Goal: Task Accomplishment & Management: Complete application form

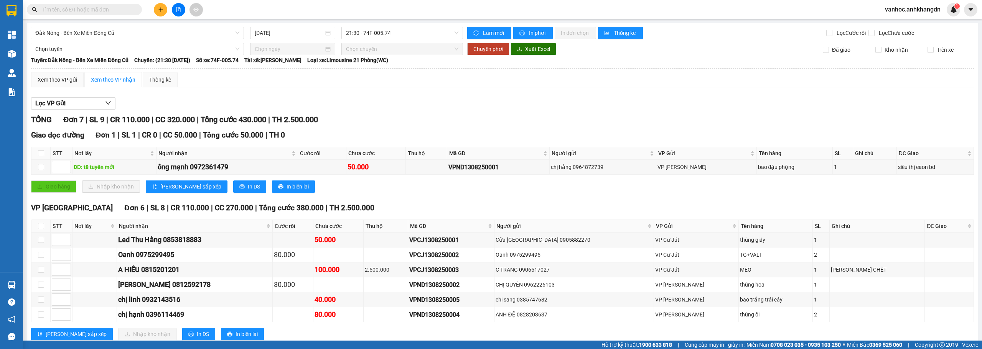
click at [164, 12] on button at bounding box center [160, 9] width 13 height 13
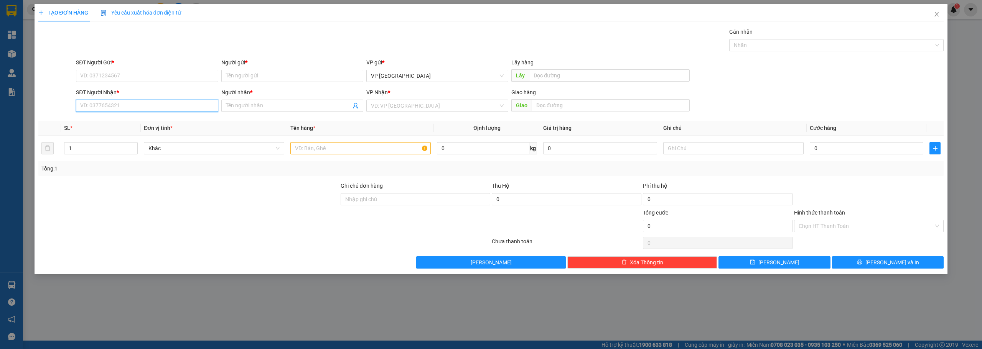
click at [188, 102] on input "SĐT Người Nhận *" at bounding box center [147, 106] width 142 height 12
click at [241, 109] on input "Người nhận *" at bounding box center [288, 106] width 125 height 8
click at [172, 102] on input "SĐT Người Nhận *" at bounding box center [147, 106] width 142 height 12
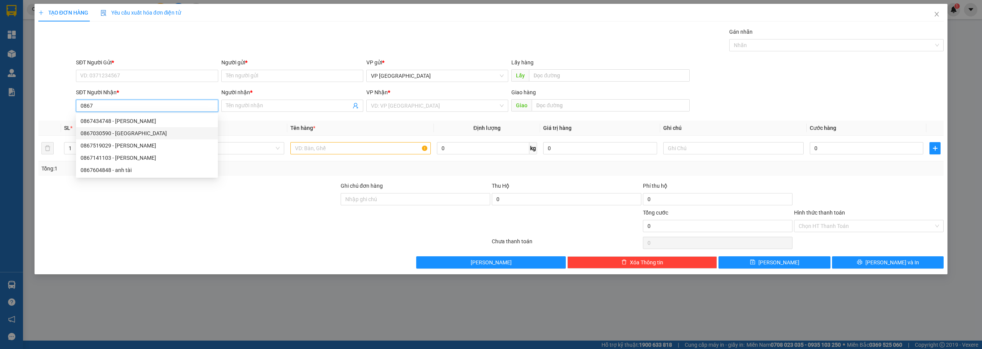
click at [137, 132] on div "0867030590 - Mỹ Vân" at bounding box center [147, 133] width 133 height 8
type input "0867030590"
type input "[PERSON_NAME]"
type input "30 nơ trang lơng"
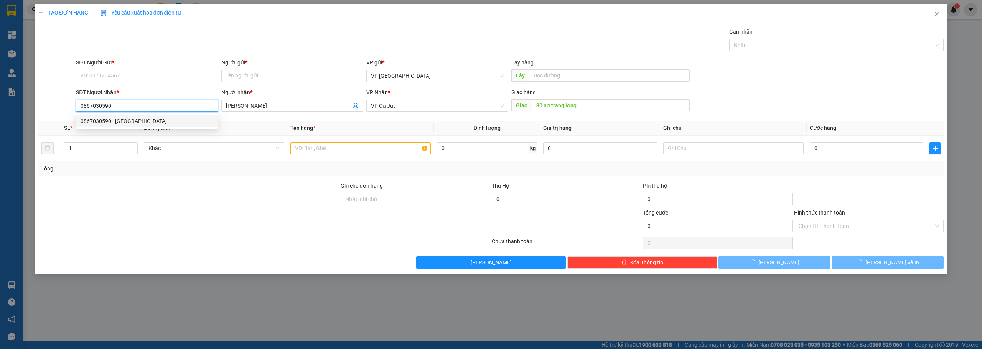
type input "300.000"
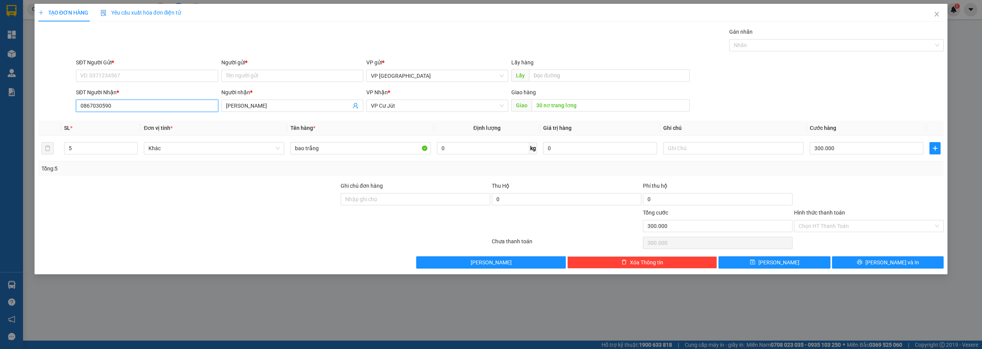
drag, startPoint x: 118, startPoint y: 106, endPoint x: 32, endPoint y: 108, distance: 85.5
click at [30, 105] on div "TẠO ĐƠN HÀNG Yêu cầu xuất hóa đơn điện tử Transit Pickup Surcharge Ids Transit …" at bounding box center [491, 174] width 982 height 349
type input "0867030590"
click at [143, 73] on input "SĐT Người Gửi *" at bounding box center [147, 76] width 142 height 12
paste input "0867030590"
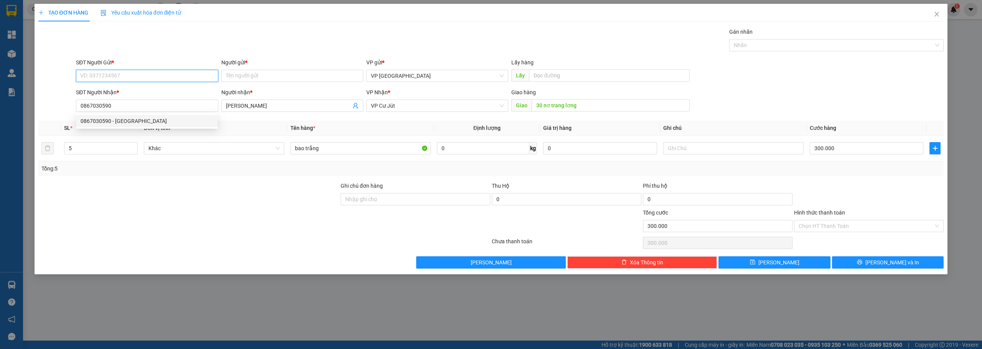
type input "0867030590"
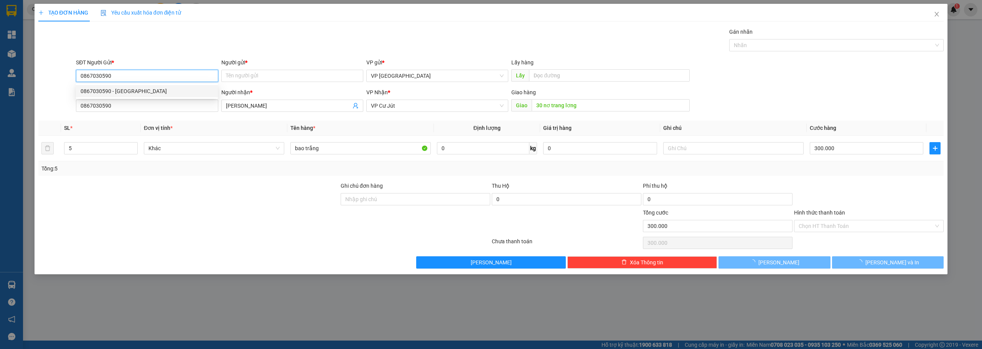
click at [117, 92] on div "0867030590 - Mỹ Vân" at bounding box center [147, 91] width 133 height 8
type input "[PERSON_NAME]"
type input "0867030590"
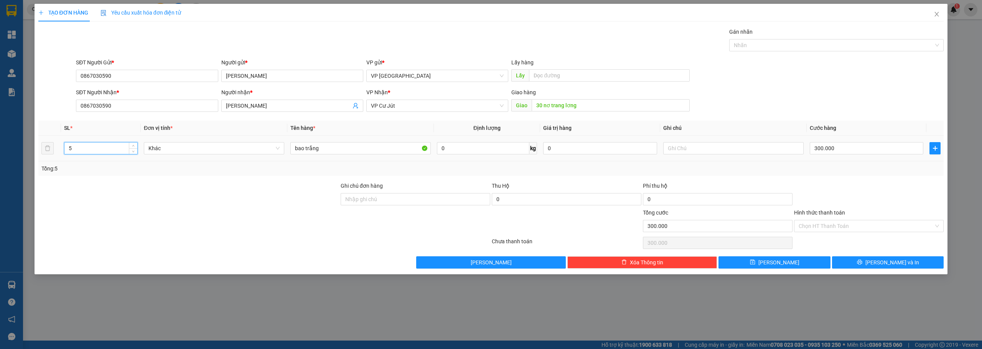
click at [86, 151] on input "5" at bounding box center [100, 149] width 73 height 12
type input "1"
click at [331, 148] on input "bao trắng" at bounding box center [360, 148] width 140 height 12
type input "b"
paste input "ù"
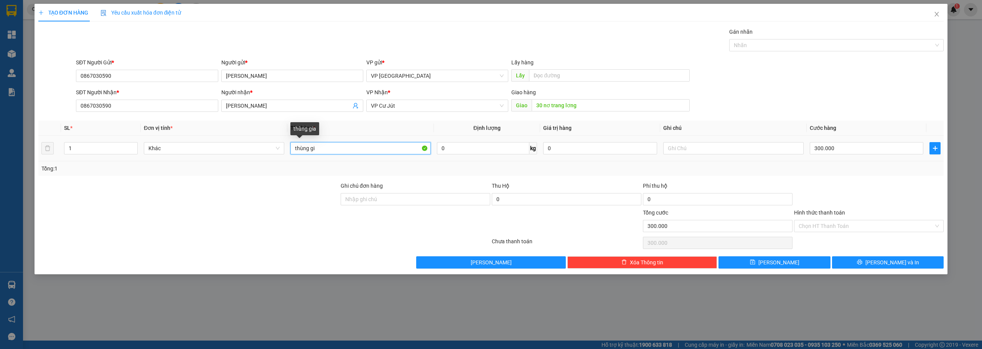
paste input "ấ"
type input "thùng giấy"
click at [849, 149] on input "300.000" at bounding box center [867, 148] width 114 height 12
type input "4"
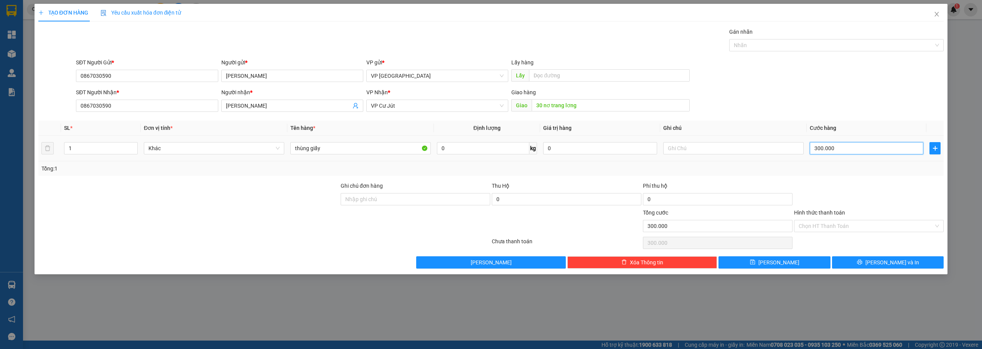
type input "4"
type input "40"
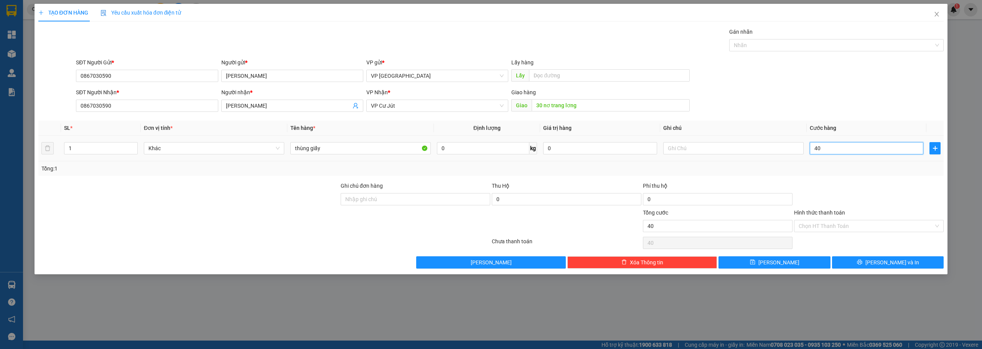
type input "400"
type input "4.000"
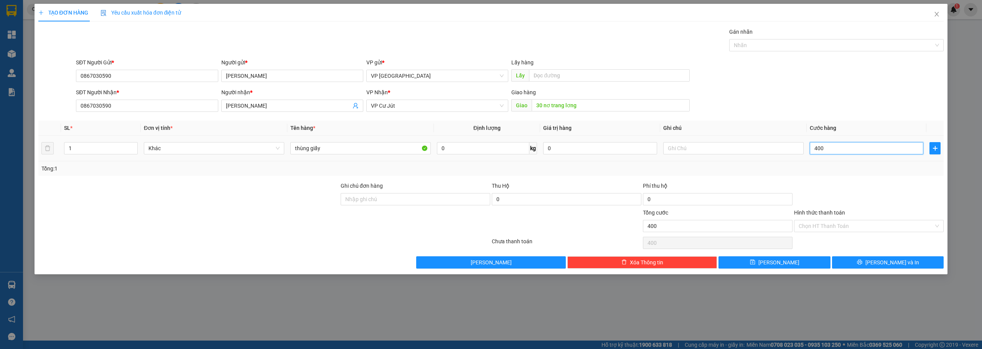
type input "4.000"
type input "40.000"
drag, startPoint x: 880, startPoint y: 260, endPoint x: 810, endPoint y: 225, distance: 78.7
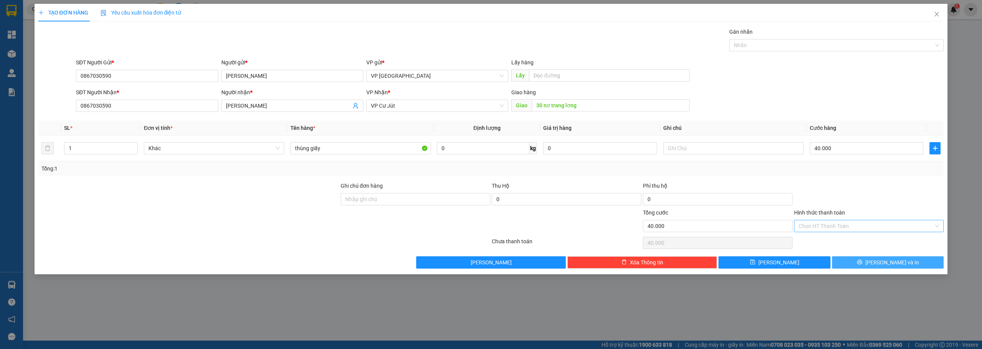
click at [880, 260] on button "Lưu và In" at bounding box center [888, 263] width 112 height 12
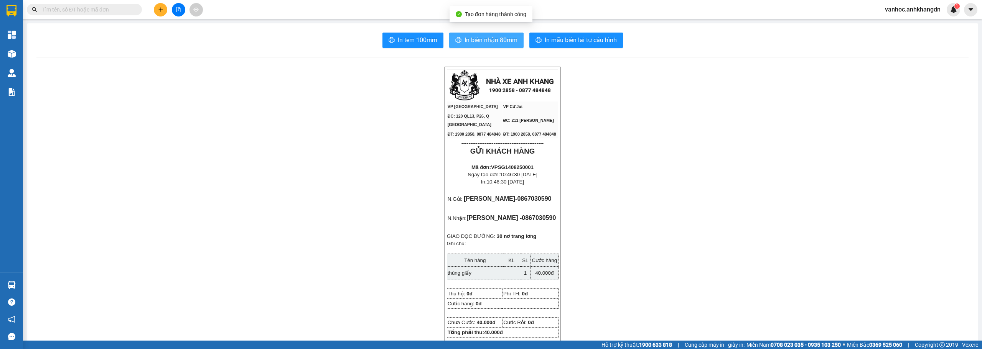
click at [515, 43] on button "In biên nhận 80mm" at bounding box center [486, 40] width 74 height 15
click at [180, 9] on icon "file-add" at bounding box center [178, 9] width 5 height 5
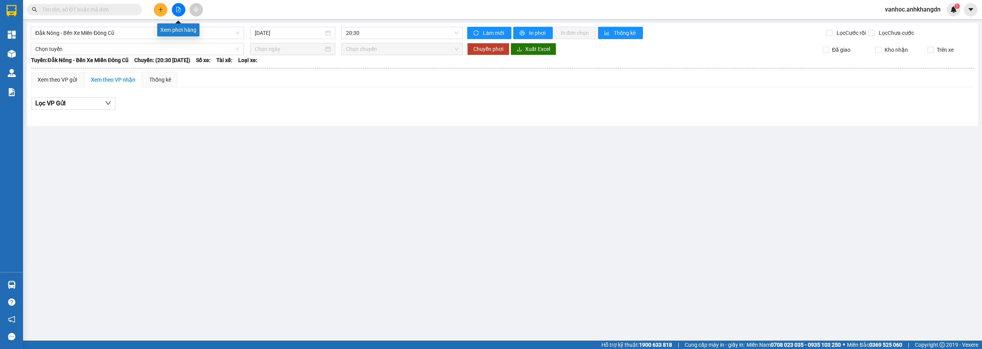
click at [183, 12] on button at bounding box center [178, 9] width 13 height 13
click at [159, 39] on div "Đắk Nông - Bến Xe Miền Đông Cũ" at bounding box center [137, 33] width 213 height 12
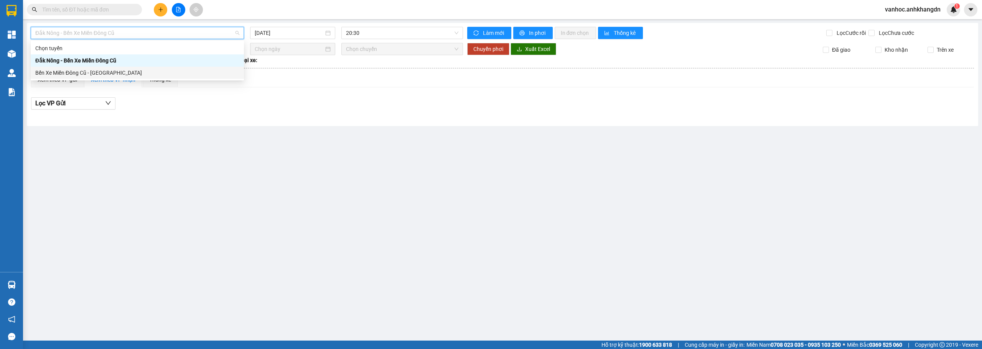
click at [121, 69] on div "Bến Xe Miền Đông Cũ - [GEOGRAPHIC_DATA]" at bounding box center [137, 73] width 204 height 8
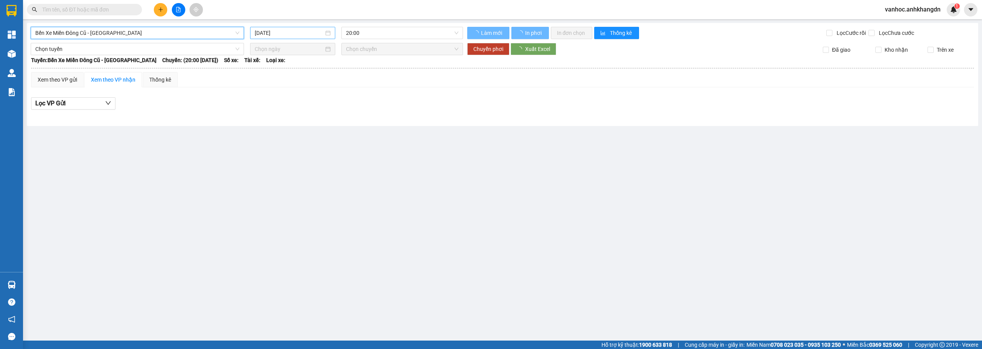
click at [300, 30] on input "[DATE]" at bounding box center [289, 33] width 69 height 8
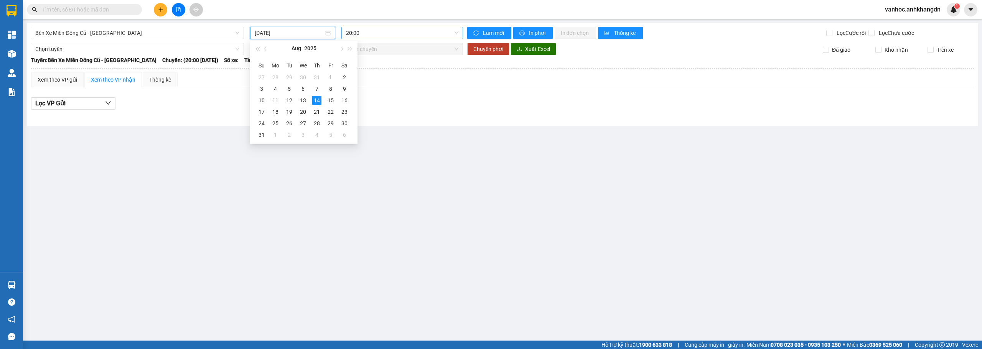
click at [390, 30] on span "20:00" at bounding box center [402, 33] width 113 height 12
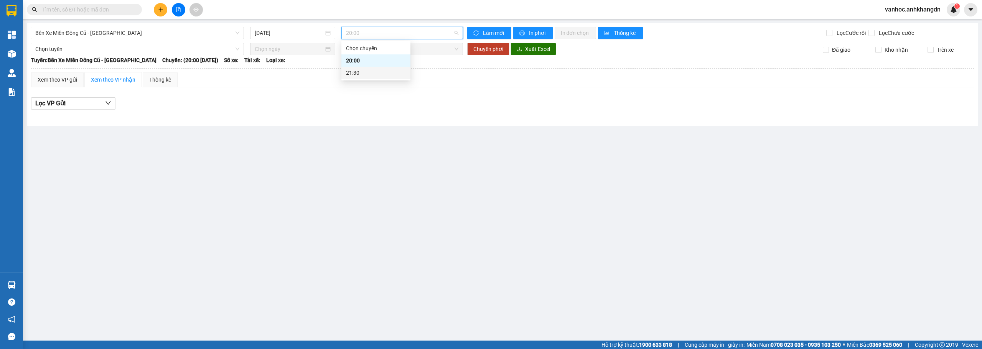
click at [375, 74] on div "21:30" at bounding box center [376, 73] width 60 height 8
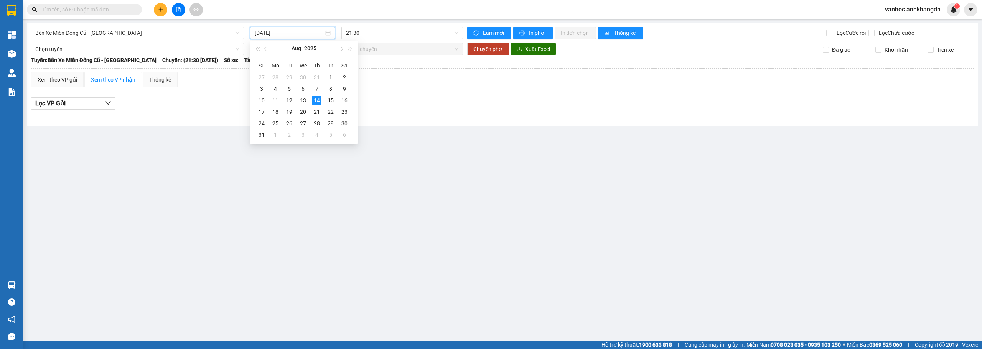
click at [269, 35] on input "[DATE]" at bounding box center [289, 33] width 69 height 8
click at [305, 98] on div "13" at bounding box center [302, 100] width 9 height 9
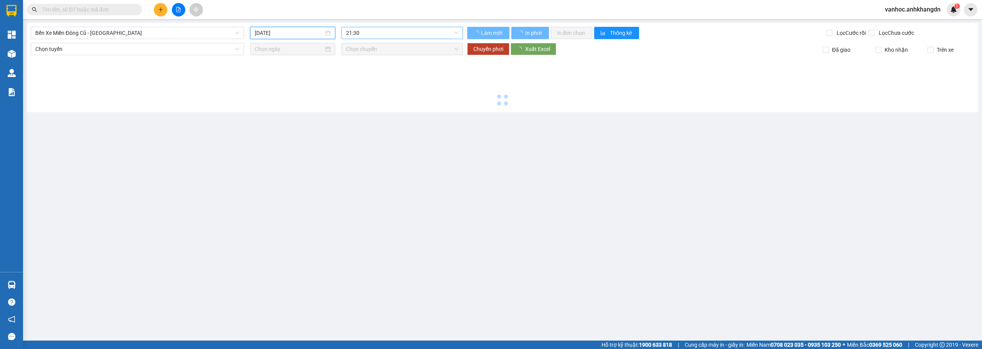
type input "[DATE]"
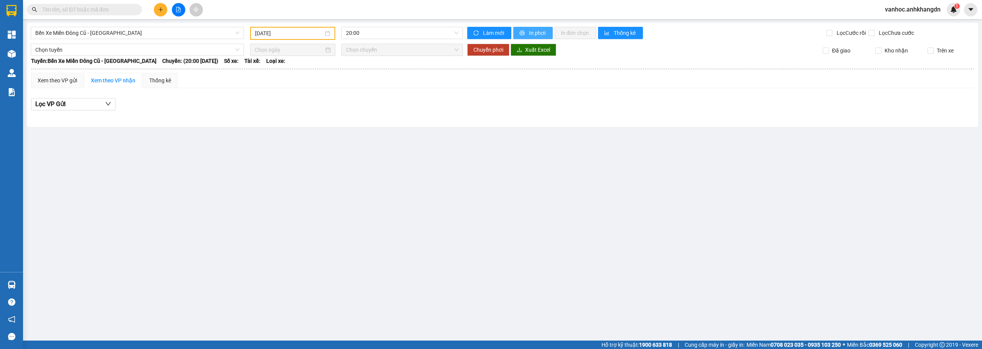
click at [529, 35] on span "In phơi" at bounding box center [538, 33] width 18 height 8
drag, startPoint x: 369, startPoint y: 26, endPoint x: 370, endPoint y: 37, distance: 10.7
click at [370, 26] on div "Bến Xe Miền Đông Cũ - [GEOGRAPHIC_DATA] Nông [DATE] 20:00 Làm mới In phơi In đơ…" at bounding box center [502, 75] width 951 height 104
click at [368, 36] on span "20:00" at bounding box center [402, 33] width 113 height 12
click at [367, 74] on div "21:30 - 74F-005.97" at bounding box center [376, 73] width 60 height 8
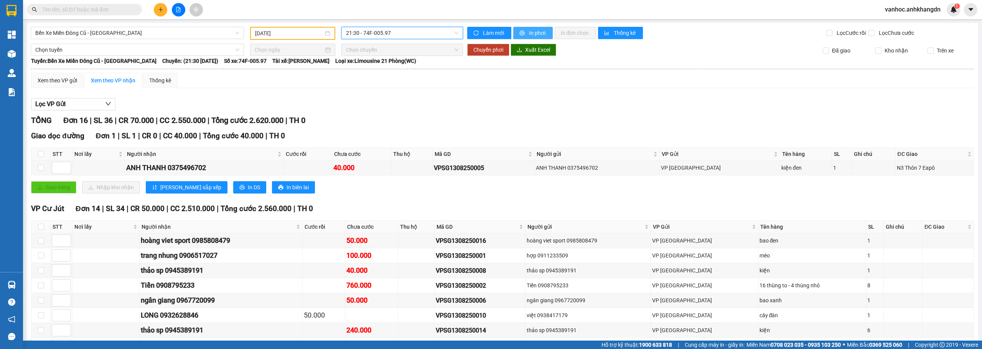
click at [531, 35] on span "In phơi" at bounding box center [538, 33] width 18 height 8
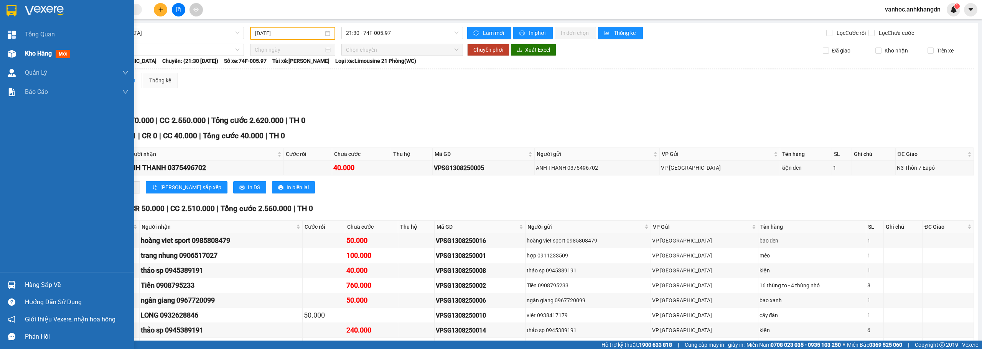
click at [43, 53] on span "Kho hàng" at bounding box center [38, 53] width 27 height 7
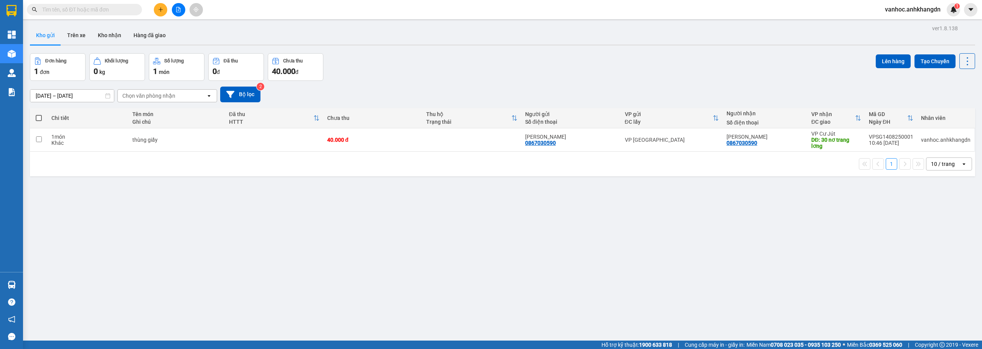
click at [186, 98] on div "Chọn văn phòng nhận" at bounding box center [162, 96] width 88 height 12
click at [165, 221] on div "ver 1.8.138 Kho gửi Trên xe Kho nhận Hàng đã giao Đơn hàng 1 đơn Khối lượng 0 k…" at bounding box center [502, 197] width 951 height 349
click at [176, 96] on div "Chọn văn phòng nhận" at bounding box center [162, 96] width 88 height 12
click at [150, 137] on span "VP [GEOGRAPHIC_DATA]" at bounding box center [155, 140] width 64 height 8
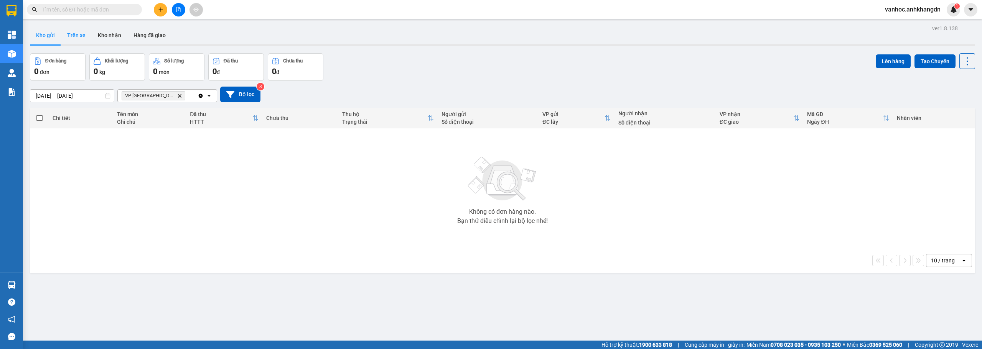
click at [79, 41] on button "Trên xe" at bounding box center [76, 35] width 31 height 18
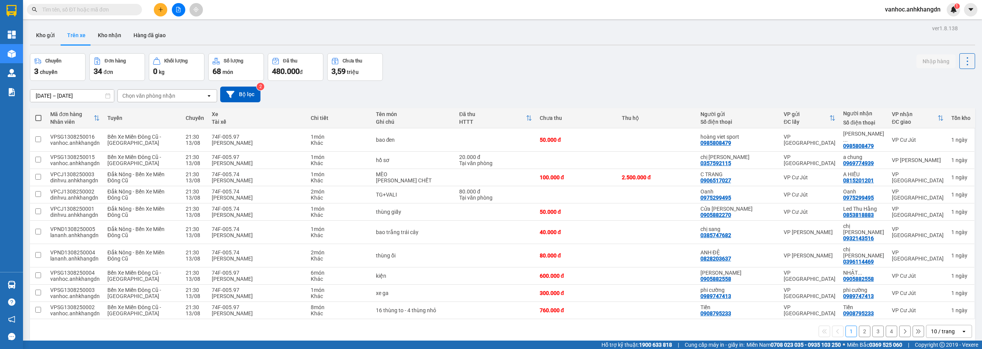
click at [40, 116] on span at bounding box center [38, 118] width 6 height 6
click at [38, 114] on input "checkbox" at bounding box center [38, 114] width 0 height 0
checkbox input "true"
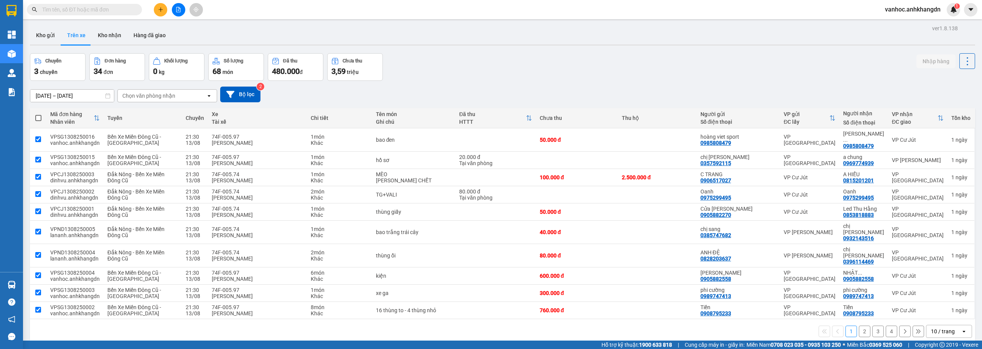
checkbox input "true"
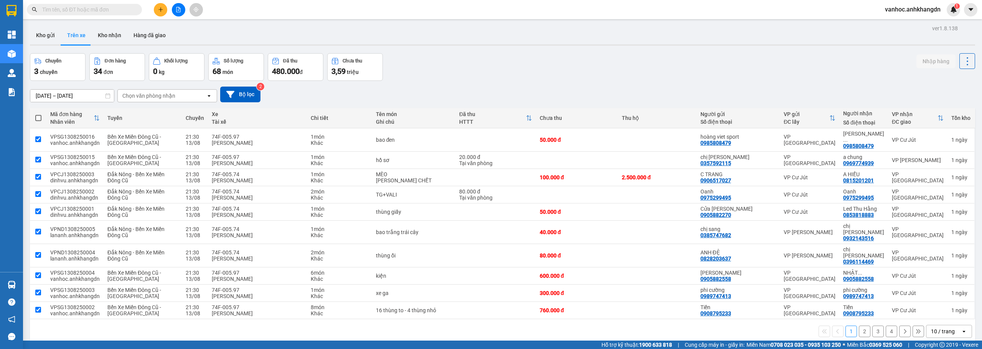
checkbox input "true"
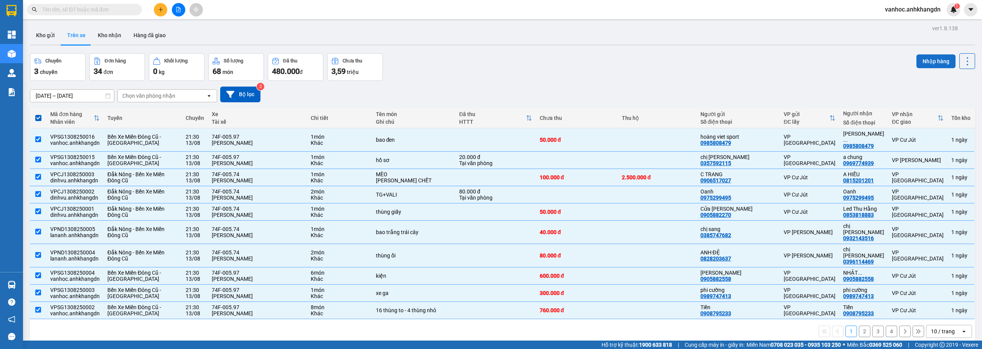
click at [928, 62] on button "Nhập hàng" at bounding box center [935, 61] width 39 height 14
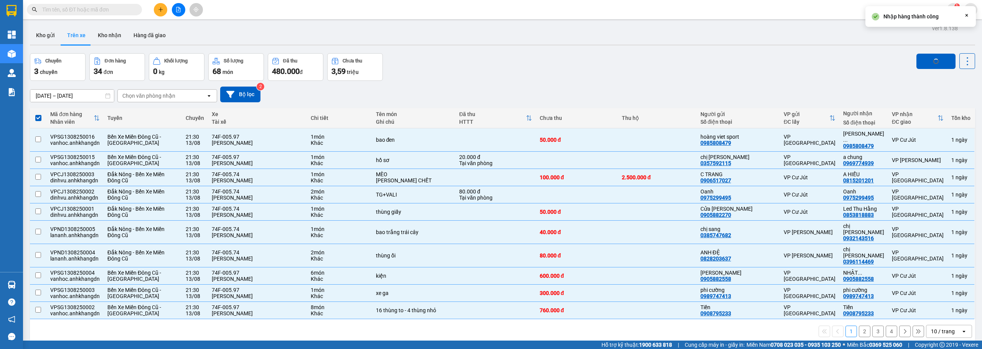
checkbox input "false"
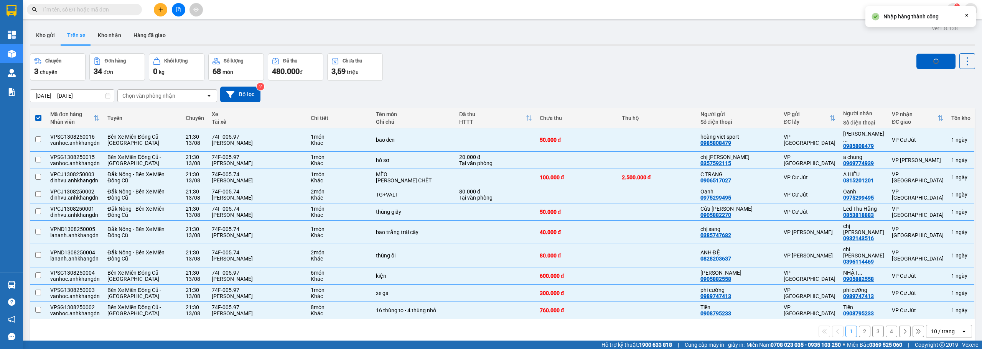
checkbox input "false"
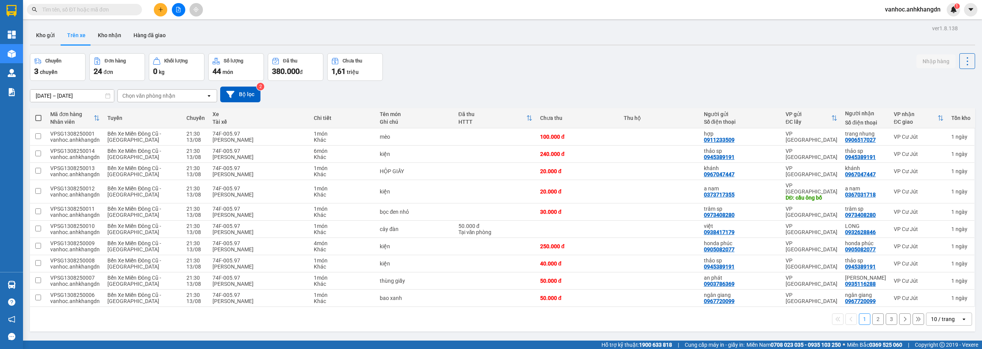
click at [38, 119] on span at bounding box center [38, 118] width 6 height 6
click at [38, 114] on input "checkbox" at bounding box center [38, 114] width 0 height 0
checkbox input "true"
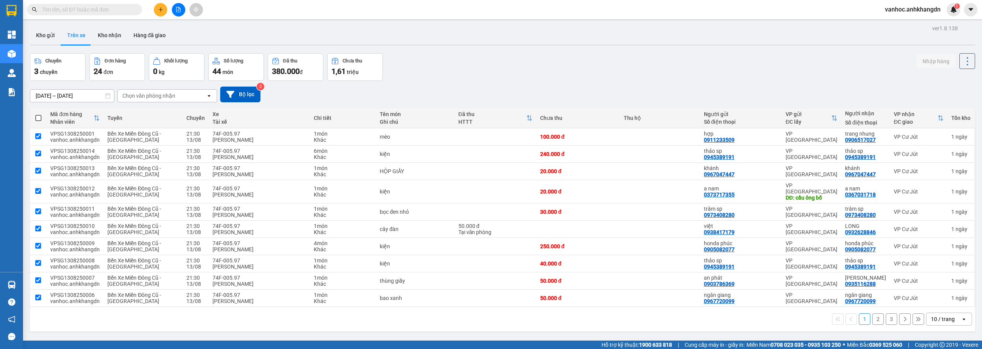
checkbox input "true"
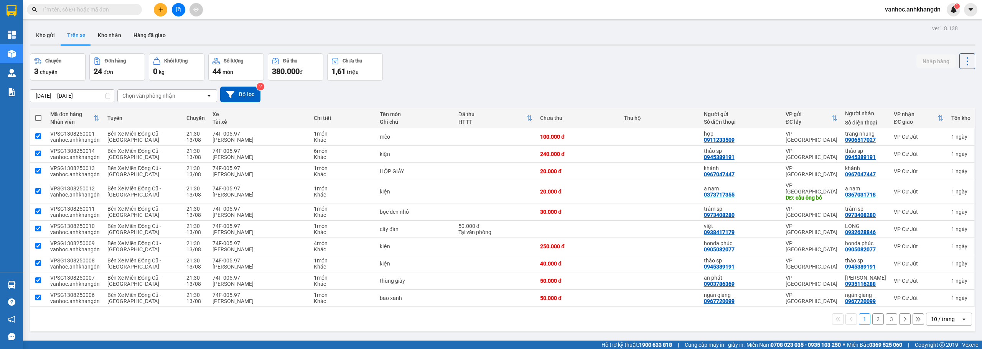
checkbox input "true"
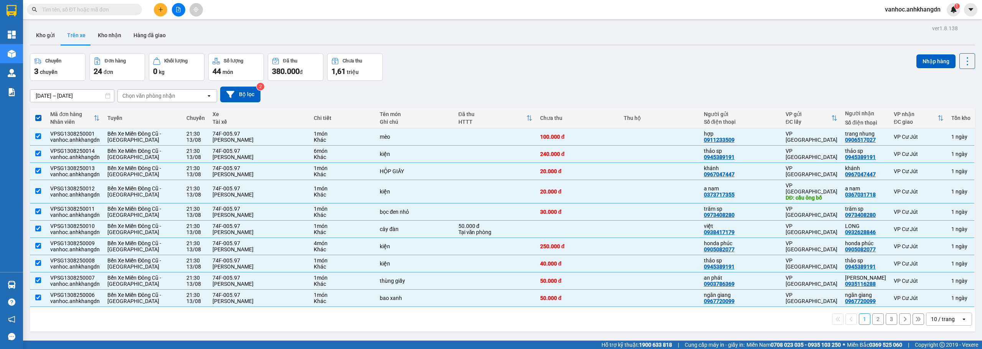
click at [202, 98] on div "Chọn văn phòng nhận" at bounding box center [162, 96] width 88 height 12
click at [152, 138] on span "VP [GEOGRAPHIC_DATA]" at bounding box center [155, 140] width 64 height 8
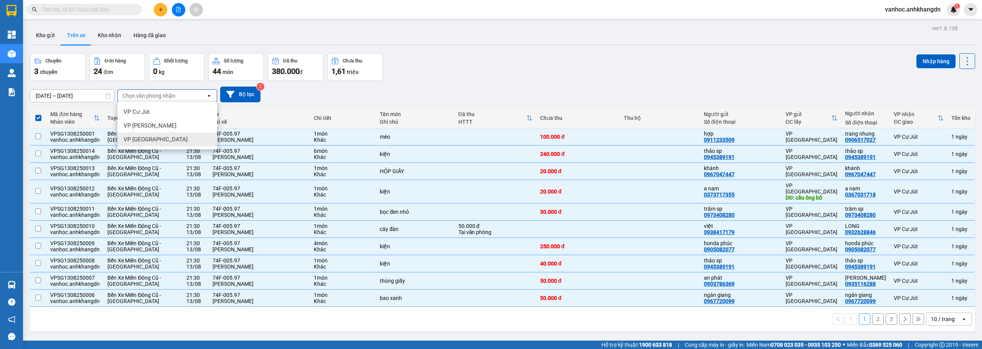
checkbox input "false"
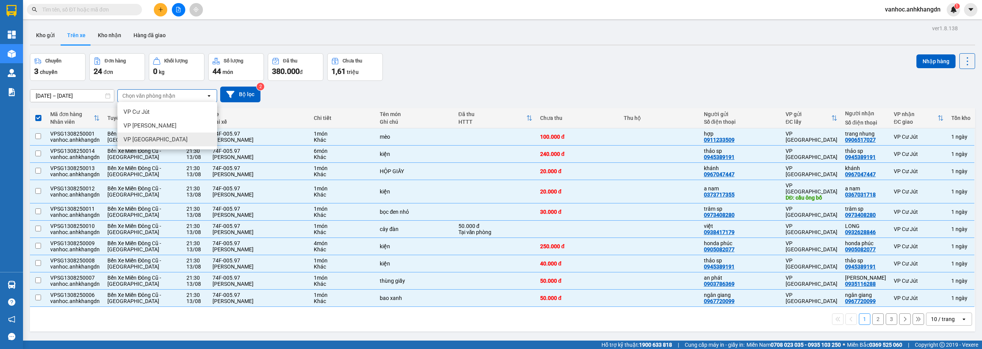
checkbox input "false"
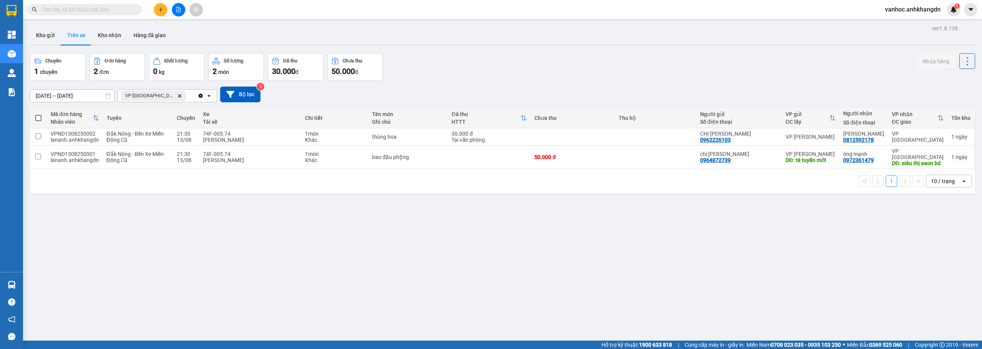
click at [36, 119] on span at bounding box center [38, 118] width 6 height 6
click at [38, 114] on input "checkbox" at bounding box center [38, 114] width 0 height 0
checkbox input "true"
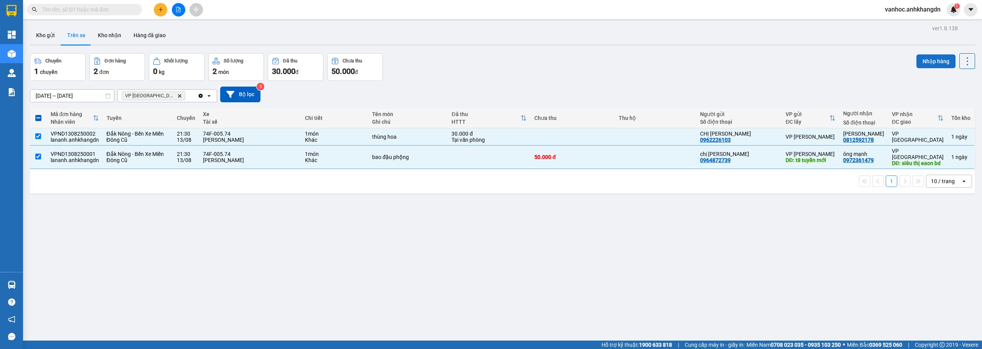
click at [925, 64] on button "Nhập hàng" at bounding box center [935, 61] width 39 height 14
checkbox input "false"
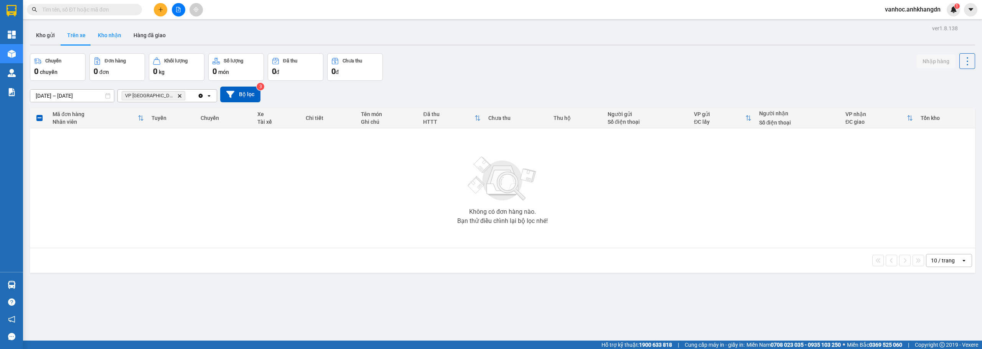
click at [103, 38] on button "Kho nhận" at bounding box center [110, 35] width 36 height 18
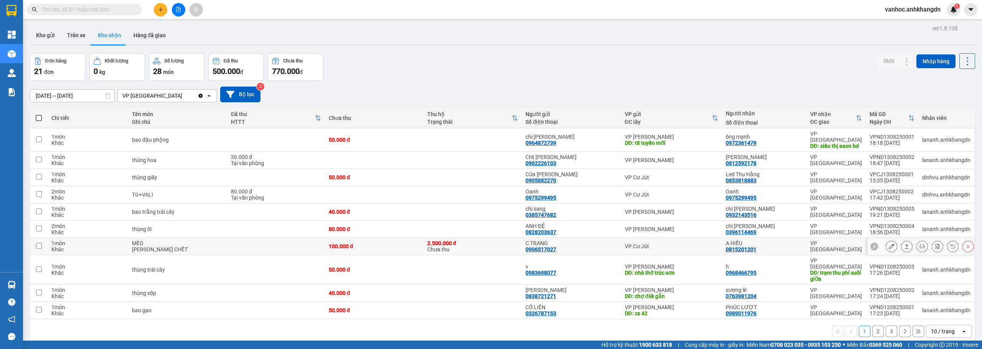
click at [902, 250] on button at bounding box center [906, 246] width 11 height 13
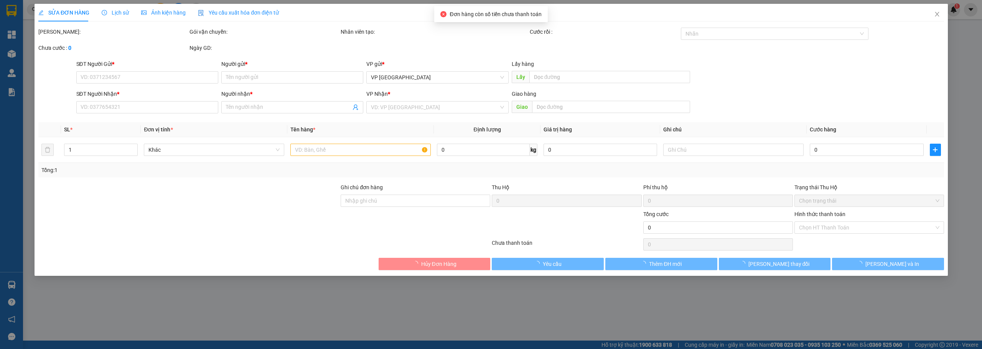
type input "0906517027"
type input "C TRANG"
type input "0815201201"
type input "A HIẾU"
type input "100.000"
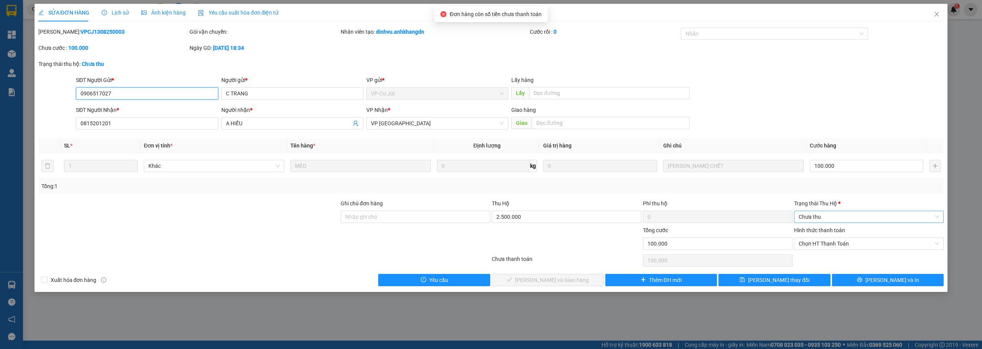
click at [831, 219] on span "Chưa thu" at bounding box center [868, 217] width 140 height 12
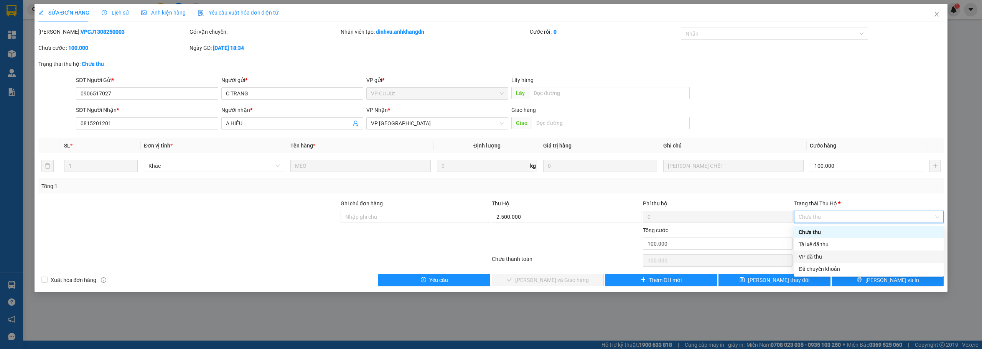
click at [811, 255] on div "VP đã thu" at bounding box center [868, 257] width 140 height 8
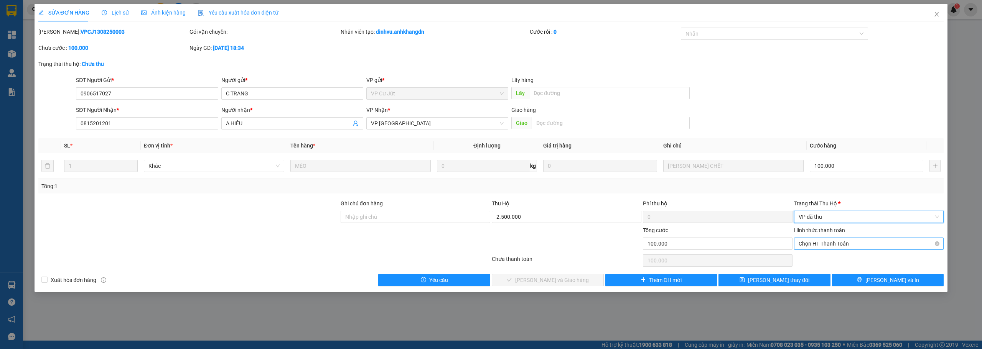
click at [824, 242] on span "Chọn HT Thanh Toán" at bounding box center [868, 244] width 140 height 12
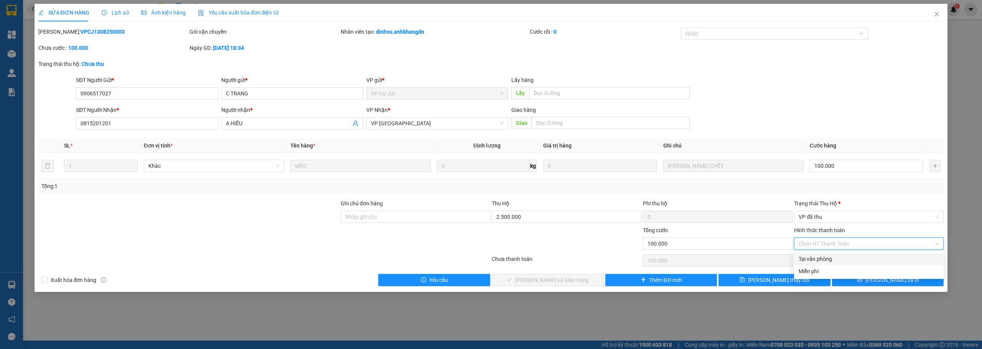
click at [816, 259] on div "Tại văn phòng" at bounding box center [868, 259] width 140 height 8
type input "0"
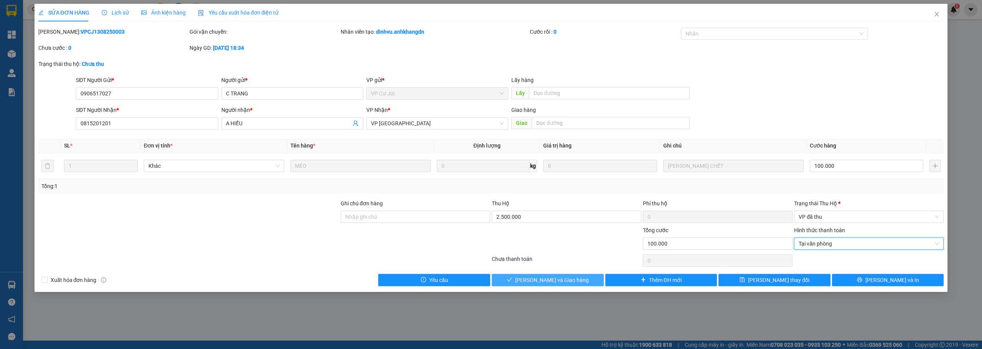
click at [578, 278] on button "Lưu và Giao hàng" at bounding box center [548, 280] width 112 height 12
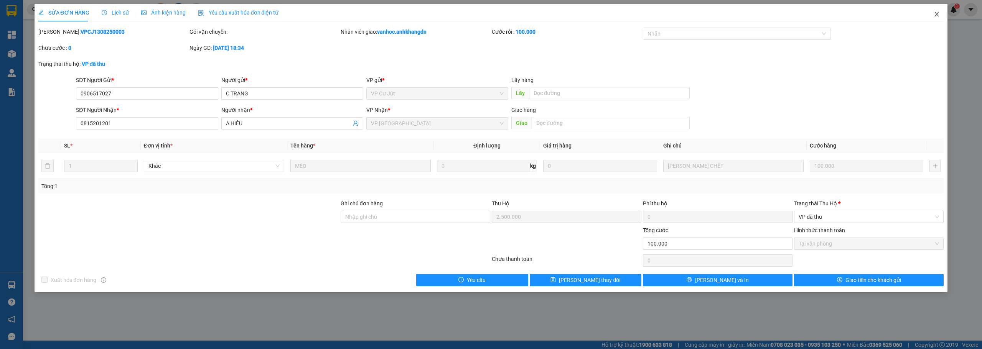
click at [938, 13] on icon "close" at bounding box center [937, 14] width 4 height 5
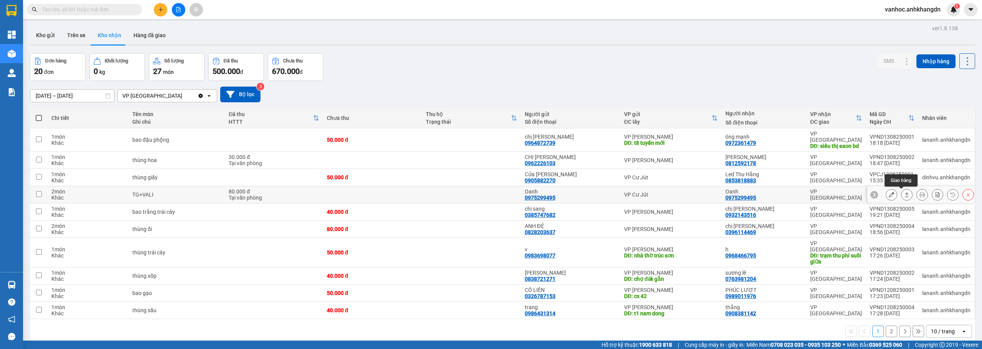
click at [905, 193] on icon at bounding box center [907, 195] width 4 height 5
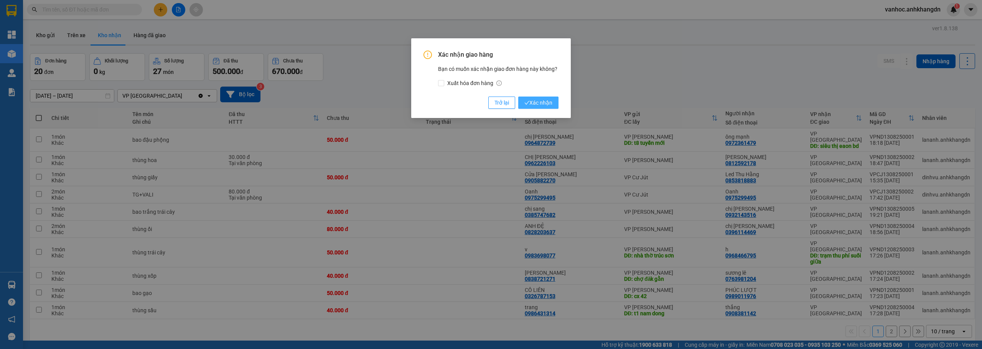
click at [552, 105] on span "Xác nhận" at bounding box center [538, 103] width 28 height 8
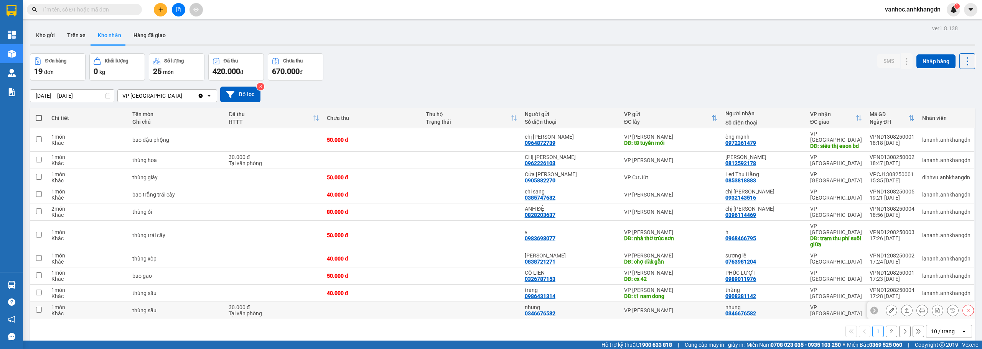
click at [904, 308] on icon at bounding box center [906, 310] width 5 height 5
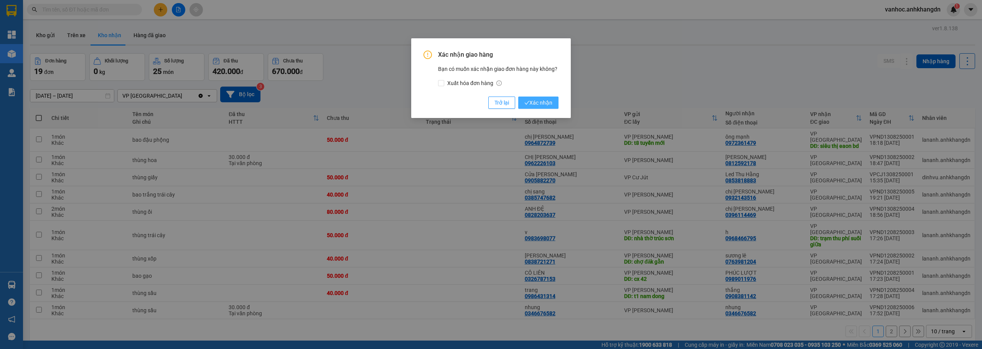
click at [542, 99] on span "Xác nhận" at bounding box center [538, 103] width 28 height 8
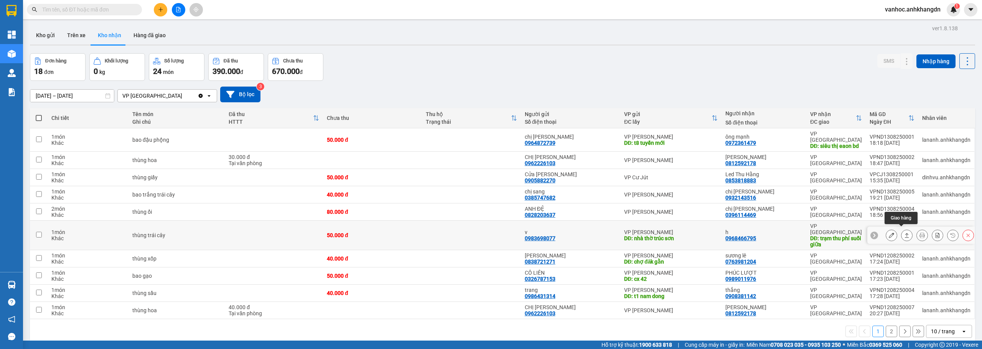
click at [904, 233] on icon at bounding box center [906, 235] width 5 height 5
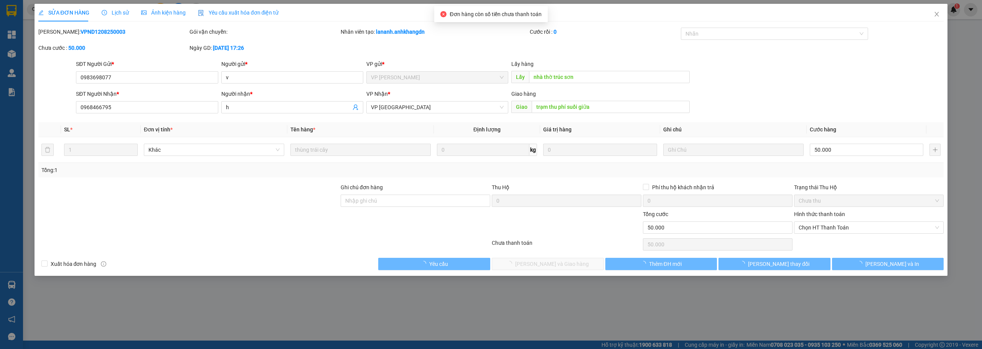
type input "0983698077"
type input "v"
type input "nhà thờ trúc sơn"
type input "0968466795"
type input "h"
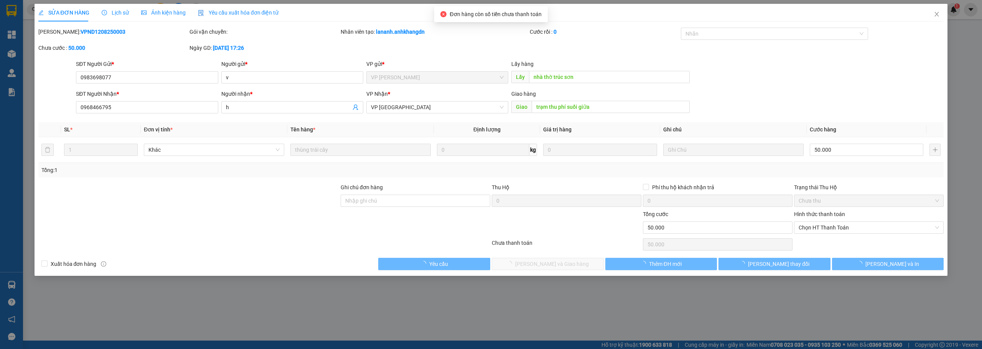
type input "trạm thu phí suối giữa"
type input "50.000"
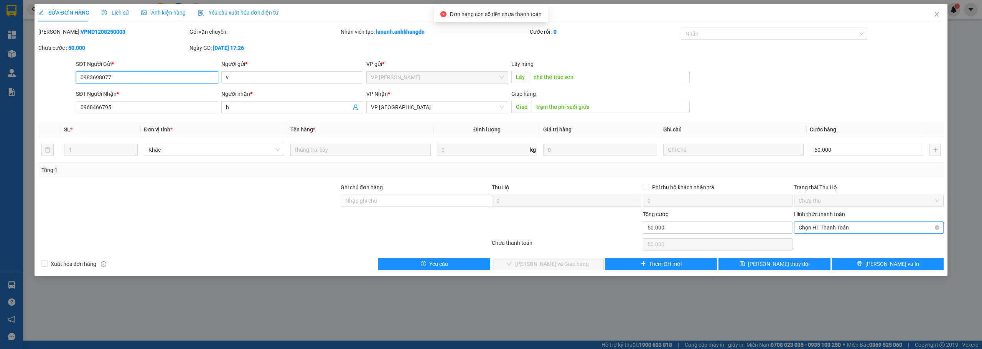
click at [829, 225] on span "Chọn HT Thanh Toán" at bounding box center [868, 228] width 140 height 12
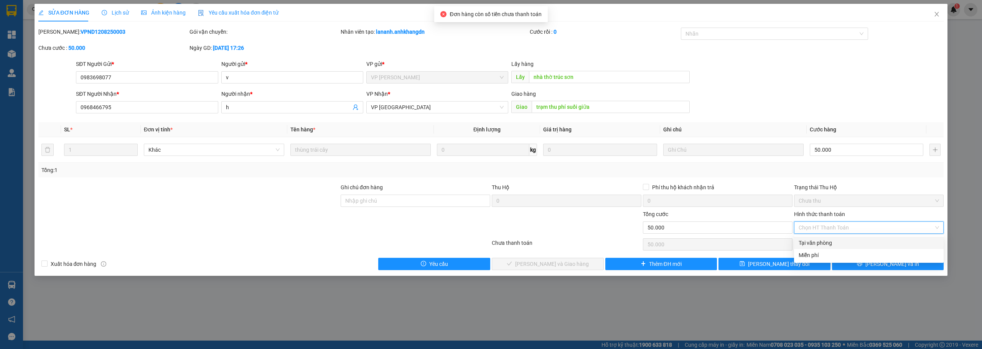
click at [820, 243] on div "Tại văn phòng" at bounding box center [868, 243] width 140 height 8
type input "0"
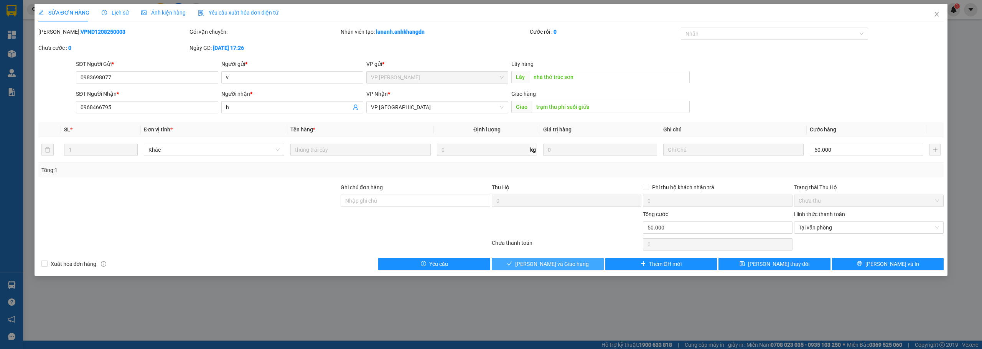
click at [598, 264] on button "Lưu và Giao hàng" at bounding box center [548, 264] width 112 height 12
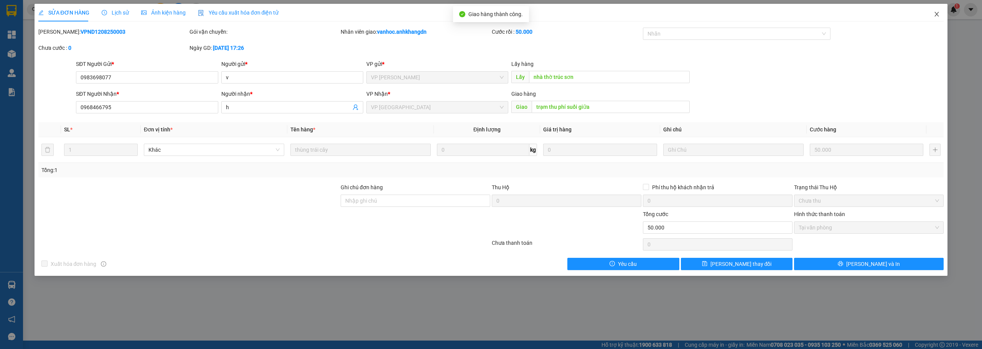
click at [935, 18] on span "Close" at bounding box center [936, 14] width 21 height 21
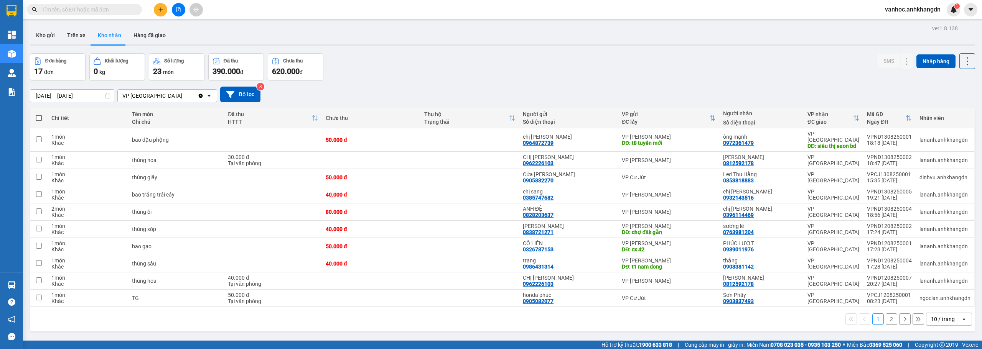
click at [887, 314] on button "2" at bounding box center [892, 320] width 12 height 12
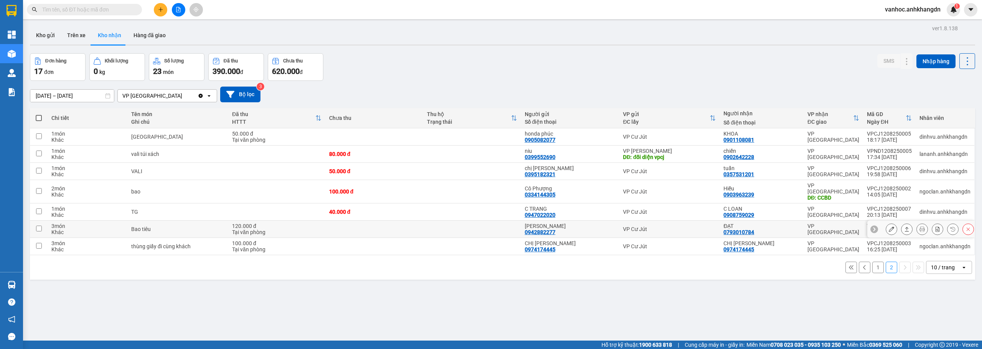
click at [904, 227] on icon at bounding box center [906, 229] width 5 height 5
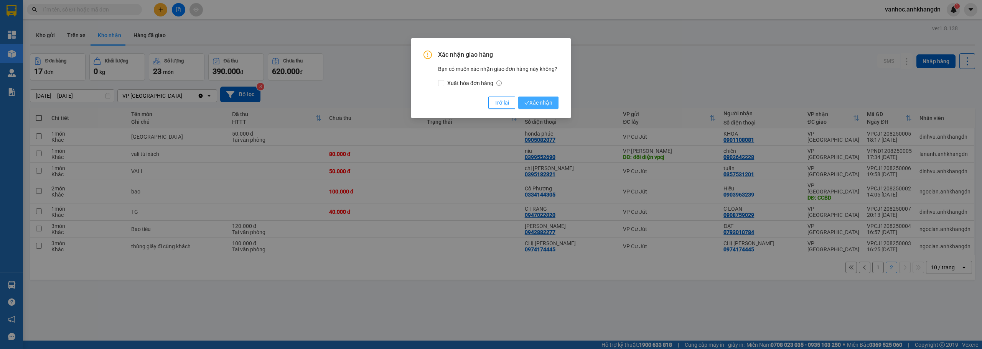
click at [541, 102] on span "Xác nhận" at bounding box center [538, 103] width 28 height 8
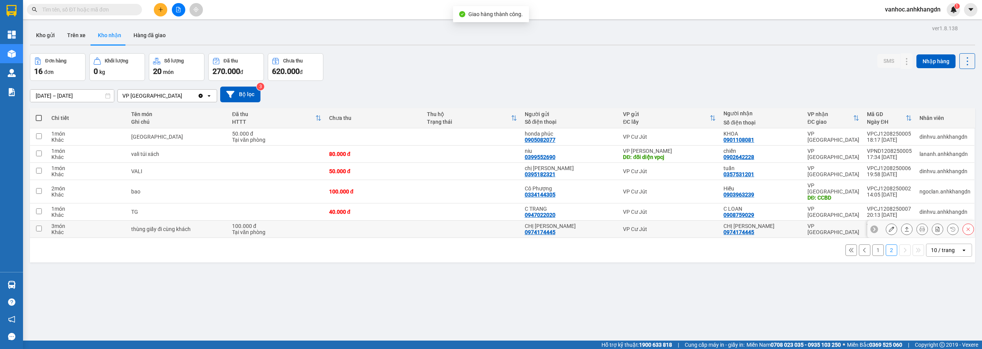
click at [904, 227] on icon at bounding box center [906, 229] width 5 height 5
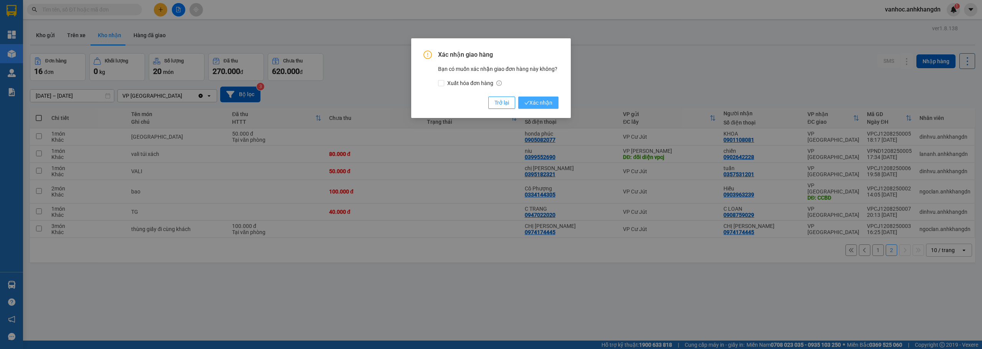
click at [534, 108] on button "Xác nhận" at bounding box center [538, 103] width 40 height 12
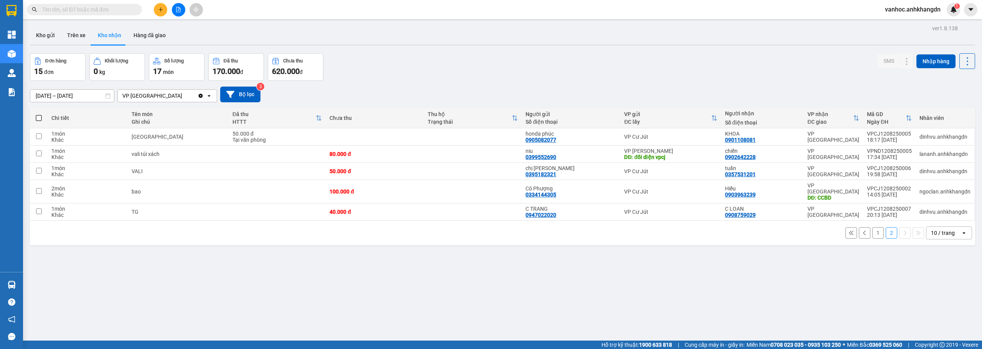
drag, startPoint x: 111, startPoint y: 300, endPoint x: 153, endPoint y: 257, distance: 59.4
click at [111, 300] on div "ver 1.8.138 Kho gửi Trên xe Kho nhận Hàng đã giao Đơn hàng 15 đơn Khối lượng 0 …" at bounding box center [502, 197] width 951 height 349
click at [904, 172] on icon at bounding box center [906, 171] width 5 height 5
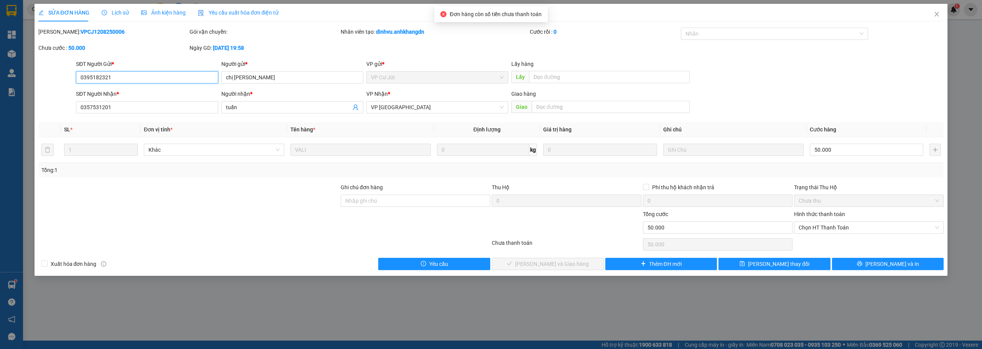
type input "0395182321"
type input "chị tuyết"
type input "0357531201"
type input "tuấn"
type input "50.000"
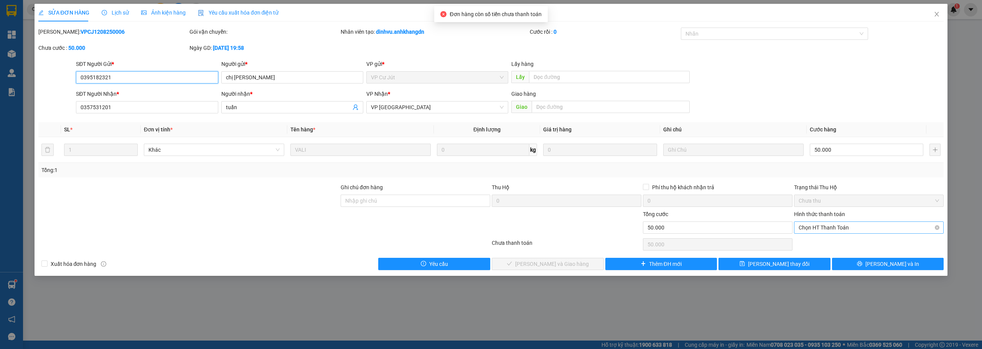
click at [833, 227] on span "Chọn HT Thanh Toán" at bounding box center [868, 228] width 140 height 12
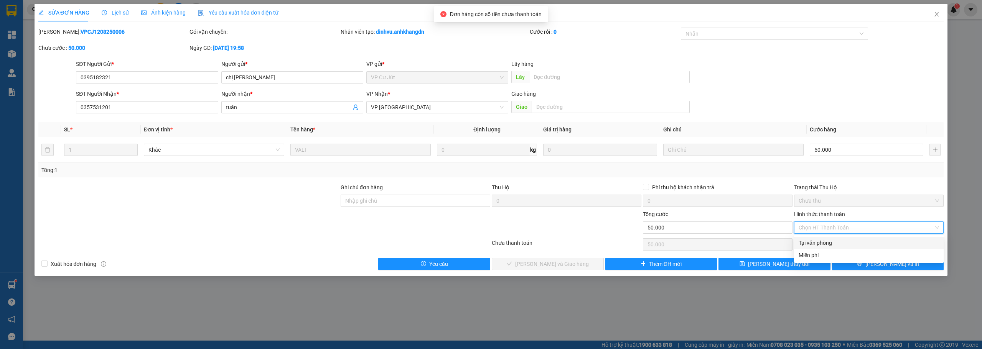
click at [822, 246] on div "Tại văn phòng" at bounding box center [868, 243] width 140 height 8
type input "0"
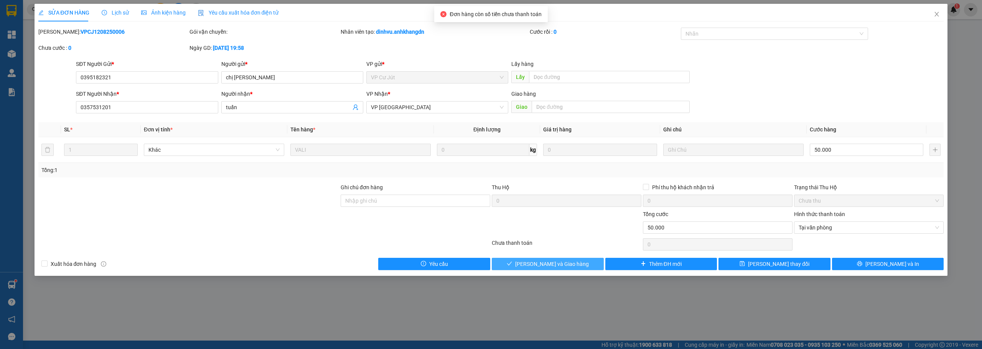
click at [597, 268] on button "Lưu và Giao hàng" at bounding box center [548, 264] width 112 height 12
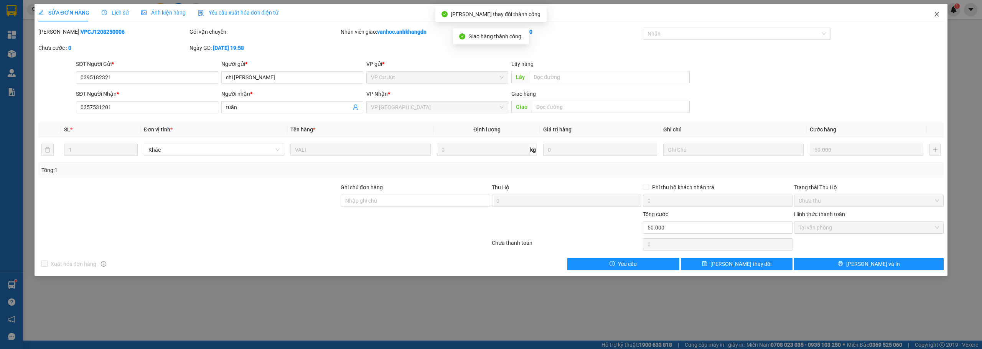
click at [940, 12] on icon "close" at bounding box center [936, 14] width 6 height 6
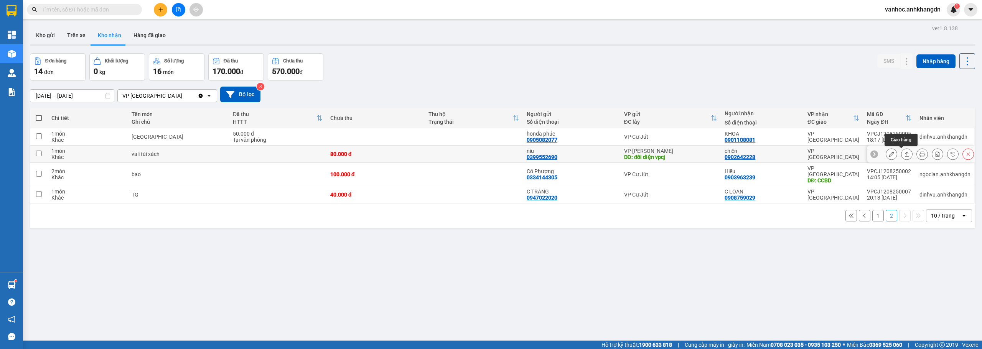
click at [904, 156] on icon at bounding box center [906, 153] width 5 height 5
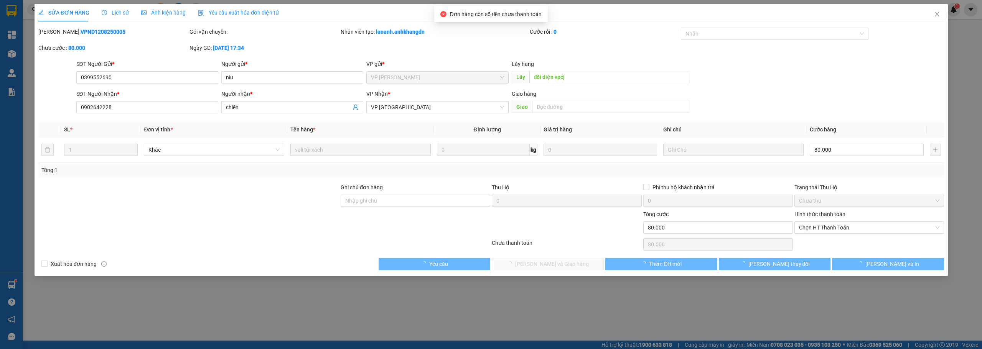
type input "0399552690"
type input "niu"
type input "đối diện vpcj"
type input "0902642228"
type input "chiến"
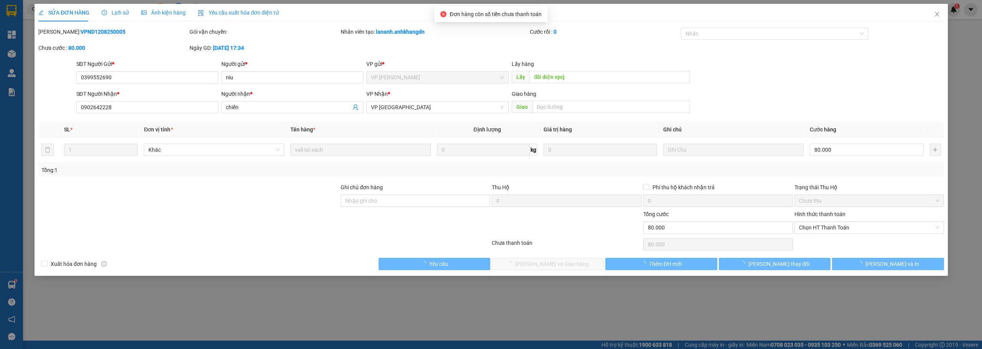
type input "80.000"
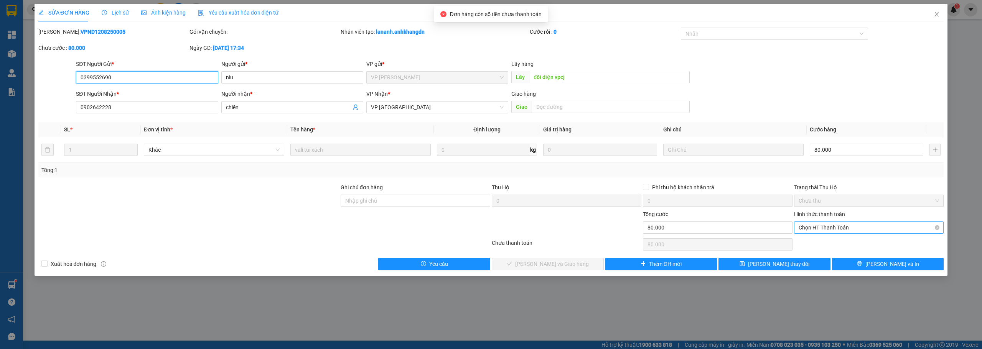
click at [840, 227] on span "Chọn HT Thanh Toán" at bounding box center [868, 228] width 140 height 12
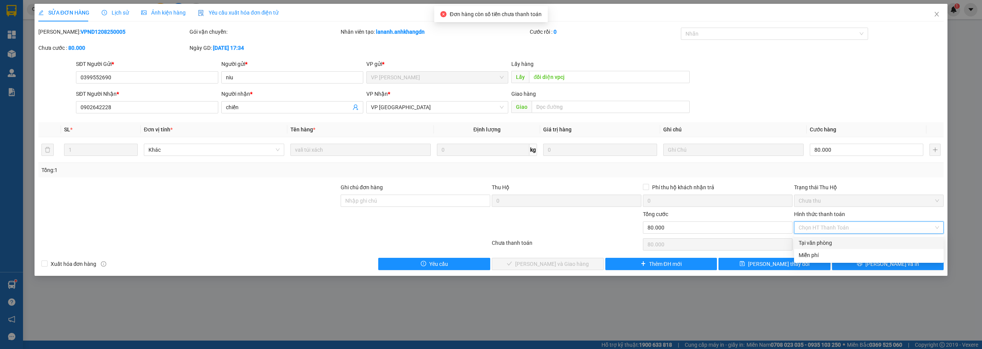
click at [817, 247] on div "Tại văn phòng" at bounding box center [868, 243] width 140 height 8
type input "0"
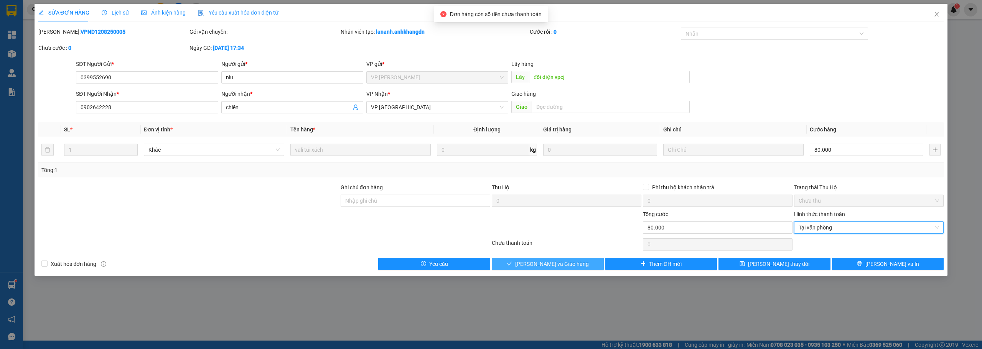
drag, startPoint x: 567, startPoint y: 256, endPoint x: 561, endPoint y: 263, distance: 8.7
click at [561, 263] on div "Total Paid Fee 0 Total UnPaid Fee 80.000 Cash Collection Total Fee Mã ĐH: VPND1…" at bounding box center [490, 149] width 905 height 243
click at [561, 263] on span "Lưu và Giao hàng" at bounding box center [552, 264] width 74 height 8
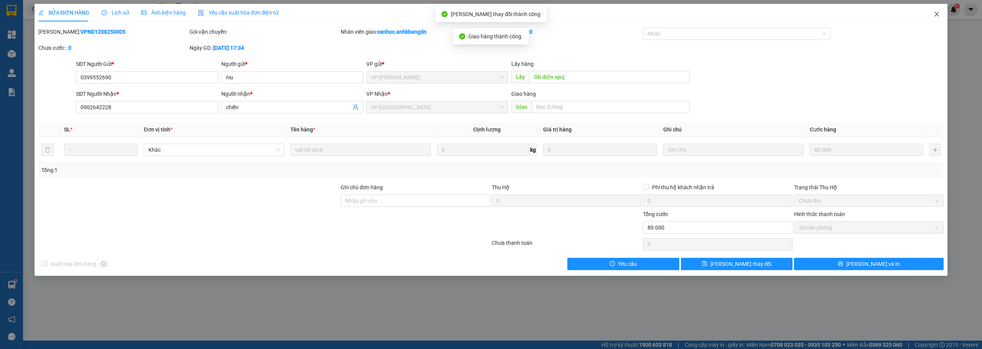
click at [938, 12] on icon "close" at bounding box center [936, 14] width 6 height 6
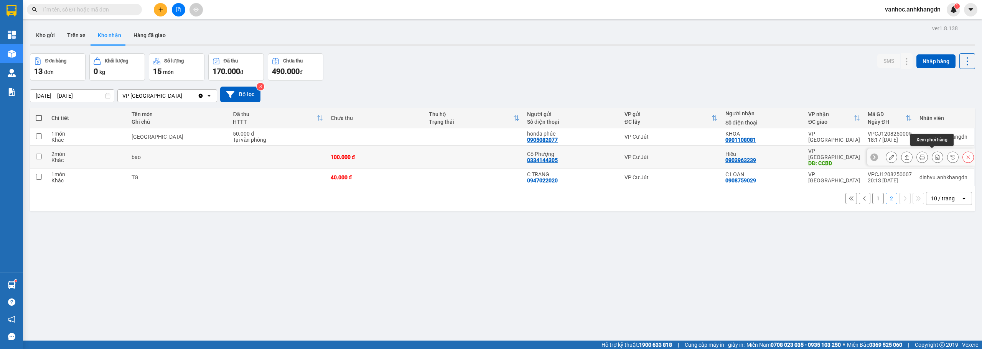
click at [904, 155] on icon at bounding box center [906, 157] width 5 height 5
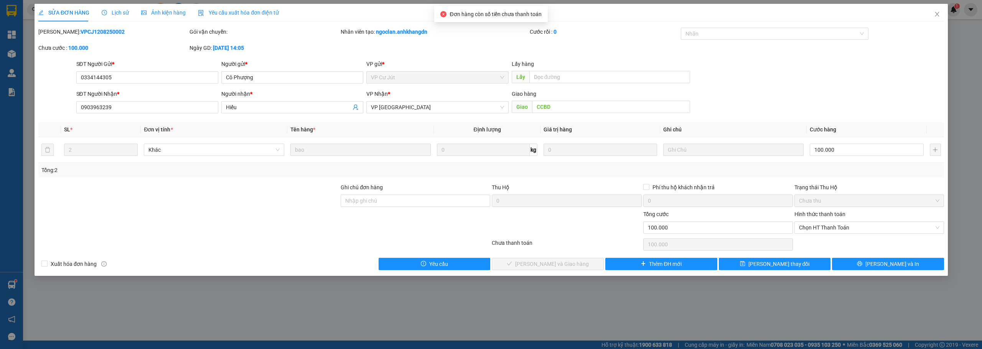
type input "0334144305"
type input "Cô Phượng"
type input "0903963239"
type input "Hiếu"
type input "CCBD"
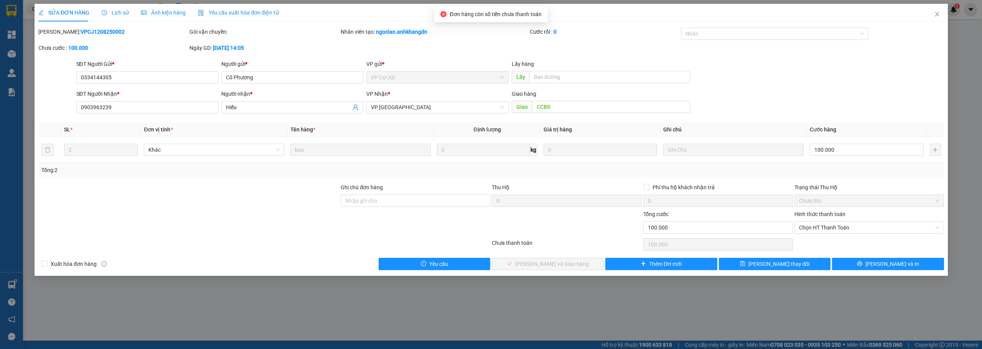
type input "100.000"
click at [846, 226] on span "Chọn HT Thanh Toán" at bounding box center [868, 228] width 140 height 12
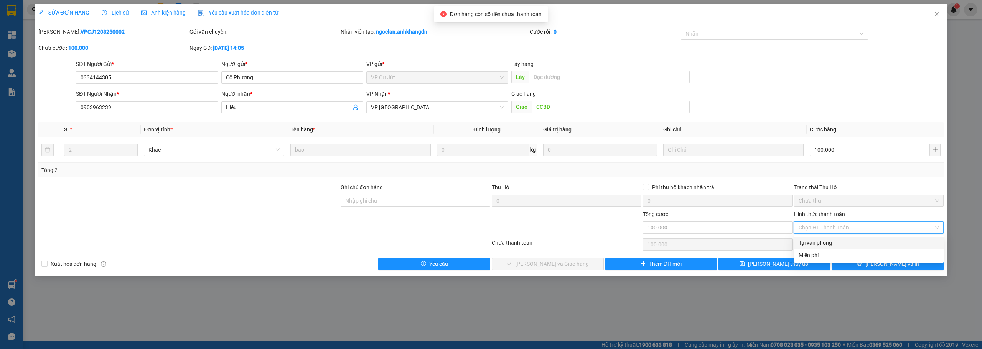
click at [810, 243] on div "Tại văn phòng" at bounding box center [868, 243] width 140 height 8
type input "0"
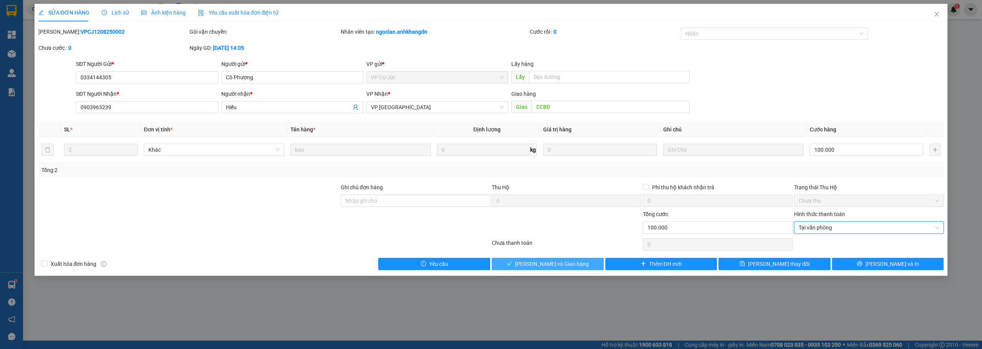
click at [573, 266] on button "Lưu và Giao hàng" at bounding box center [548, 264] width 112 height 12
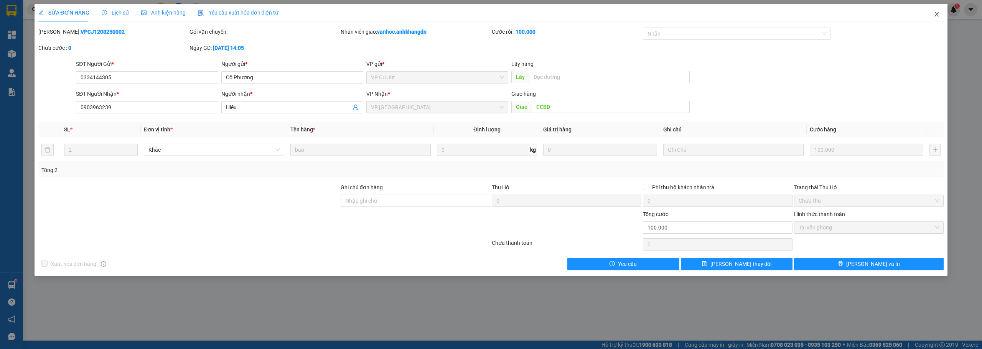
click at [938, 16] on icon "close" at bounding box center [937, 14] width 4 height 5
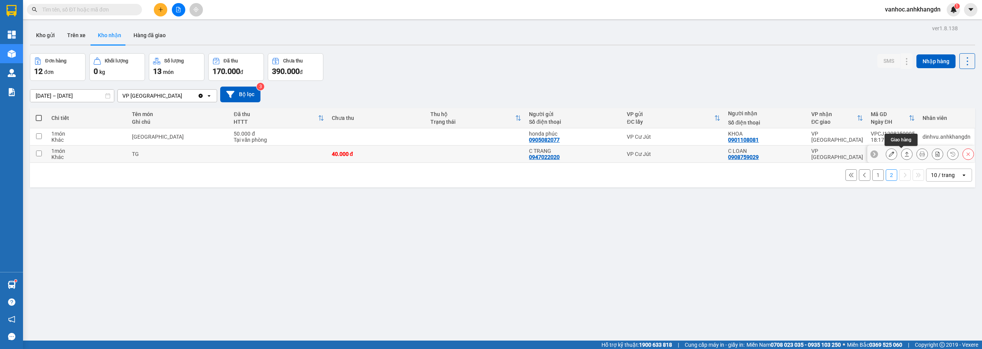
click at [904, 156] on icon at bounding box center [906, 153] width 5 height 5
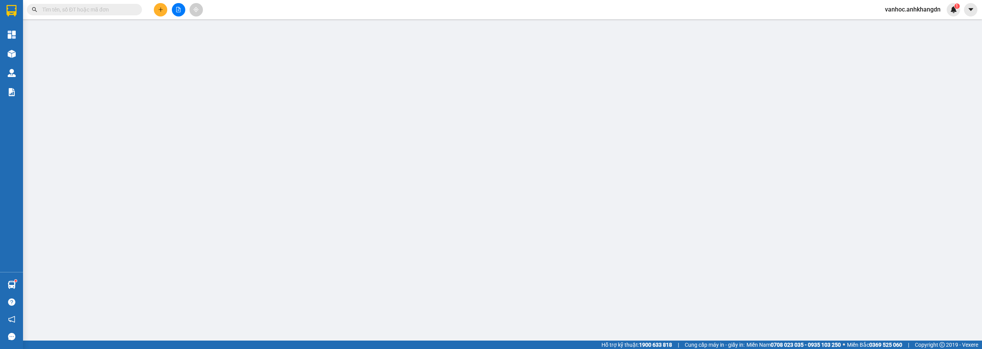
type input "0947022020"
type input "C TRANG"
type input "0908759029"
type input "C LOAN"
type input "40.000"
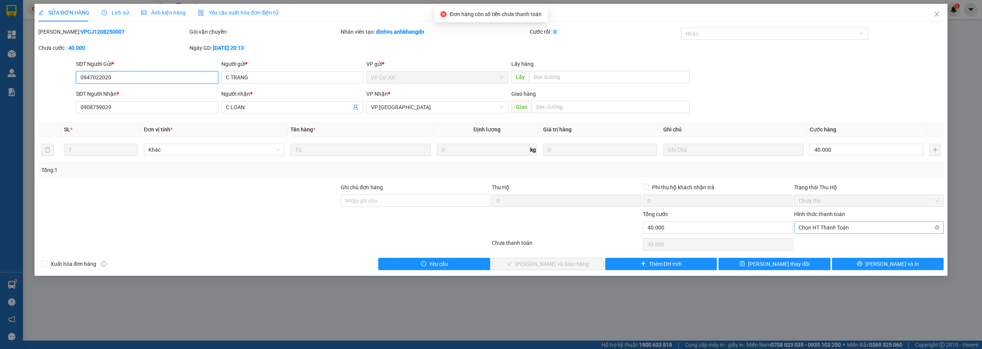
click at [860, 224] on span "Chọn HT Thanh Toán" at bounding box center [868, 228] width 140 height 12
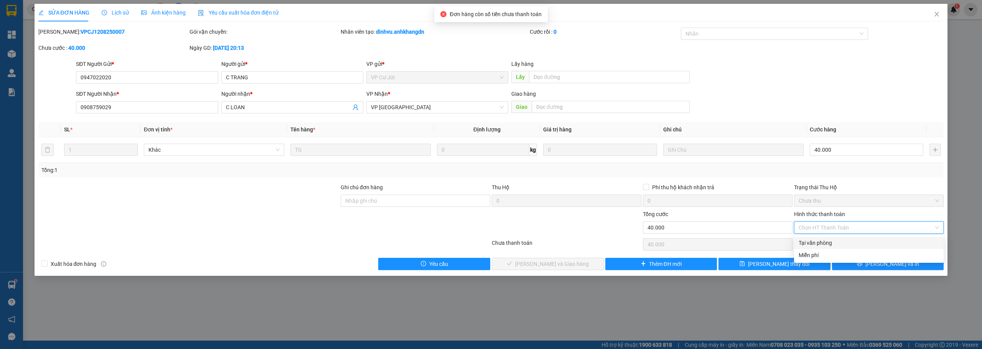
click at [831, 242] on div "Tại văn phòng" at bounding box center [868, 243] width 140 height 8
type input "0"
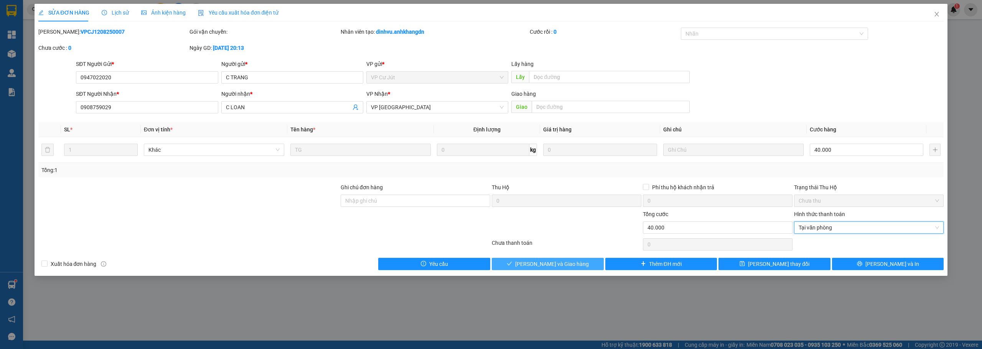
click at [570, 263] on span "Lưu và Giao hàng" at bounding box center [552, 264] width 74 height 8
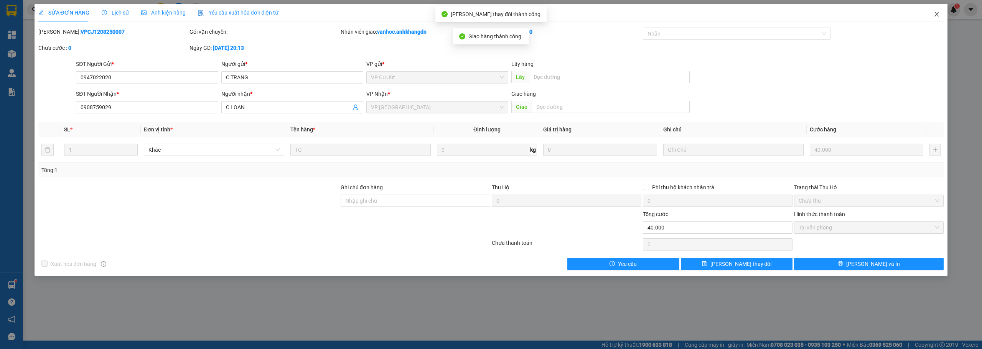
click at [935, 17] on icon "close" at bounding box center [936, 14] width 6 height 6
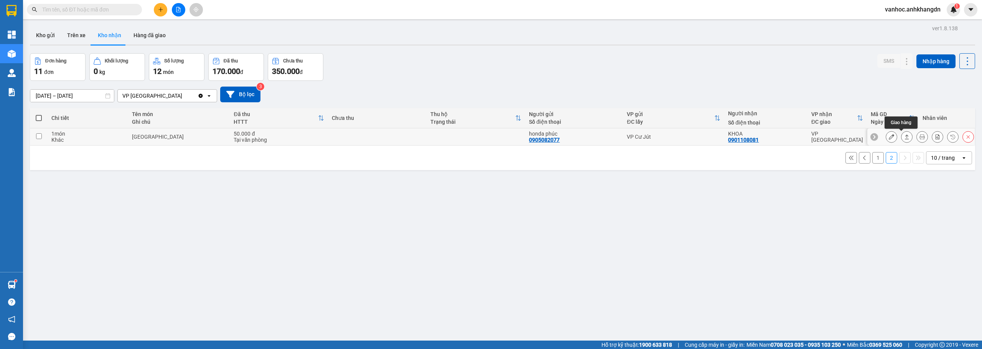
click at [904, 138] on icon at bounding box center [906, 136] width 5 height 5
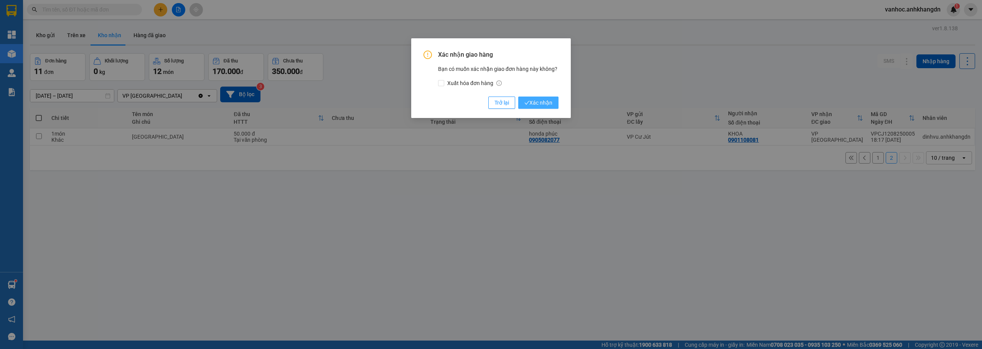
click at [556, 104] on button "Xác nhận" at bounding box center [538, 103] width 40 height 12
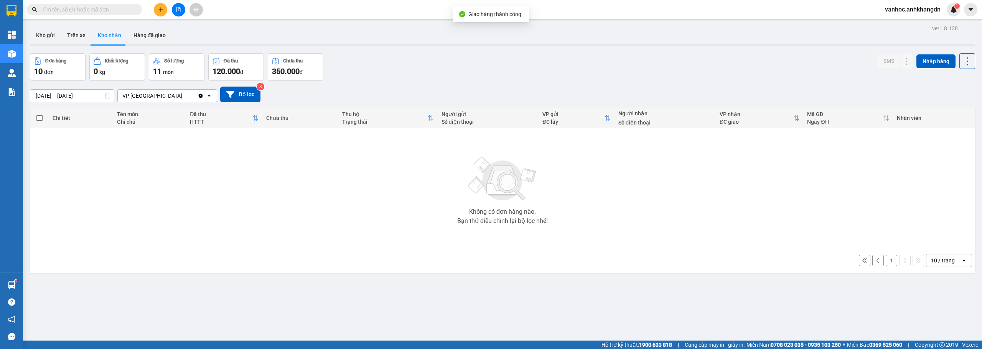
click at [887, 261] on button "1" at bounding box center [892, 261] width 12 height 12
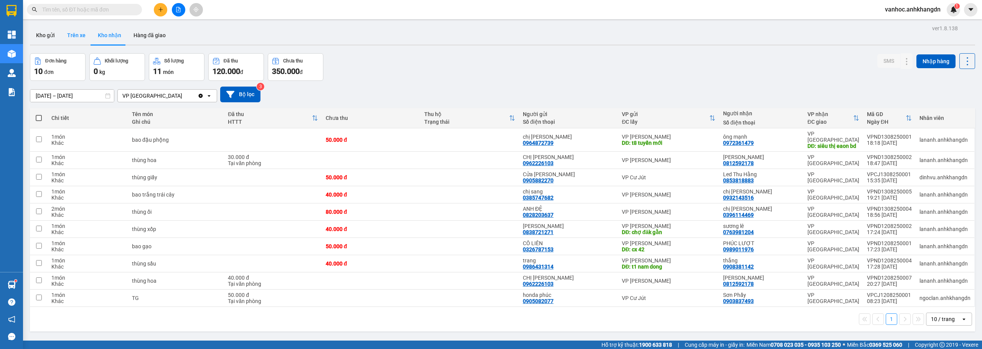
click at [73, 31] on button "Trên xe" at bounding box center [76, 35] width 31 height 18
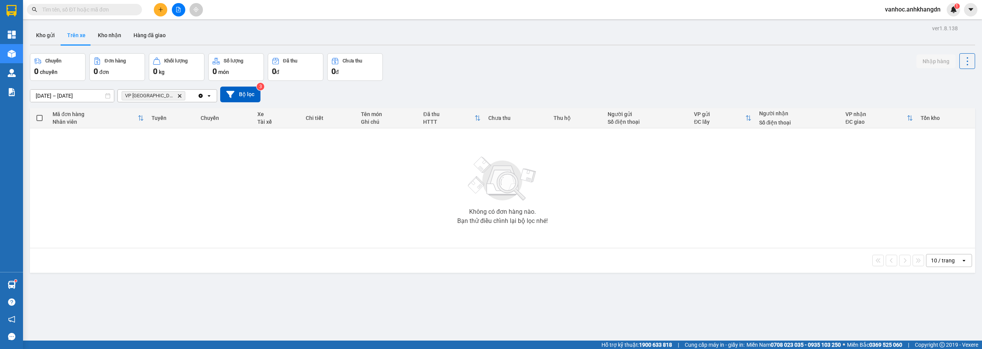
click at [181, 10] on button at bounding box center [178, 9] width 13 height 13
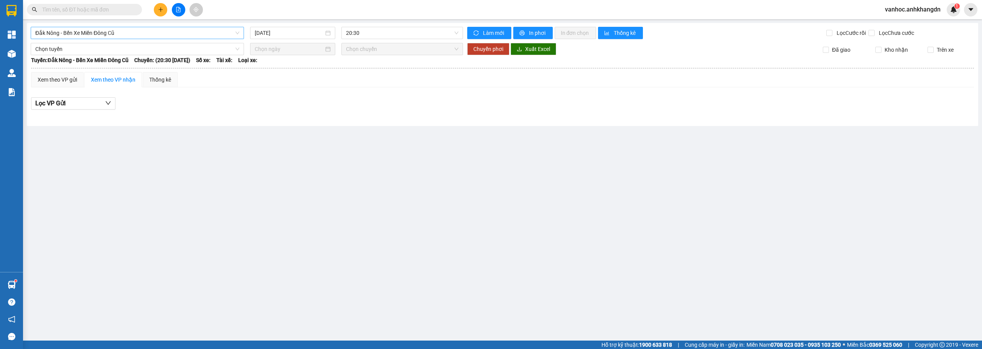
click at [173, 32] on span "Đắk Nông - Bến Xe Miền Đông Cũ" at bounding box center [137, 33] width 204 height 12
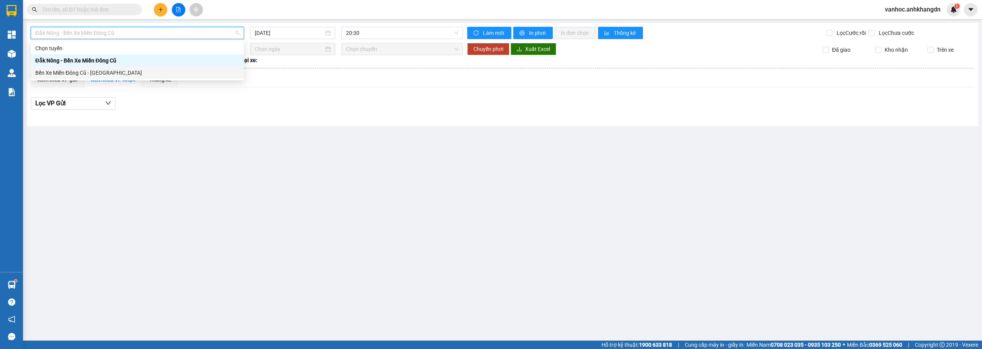
click at [158, 74] on div "Bến Xe Miền Đông Cũ - [GEOGRAPHIC_DATA]" at bounding box center [137, 73] width 204 height 8
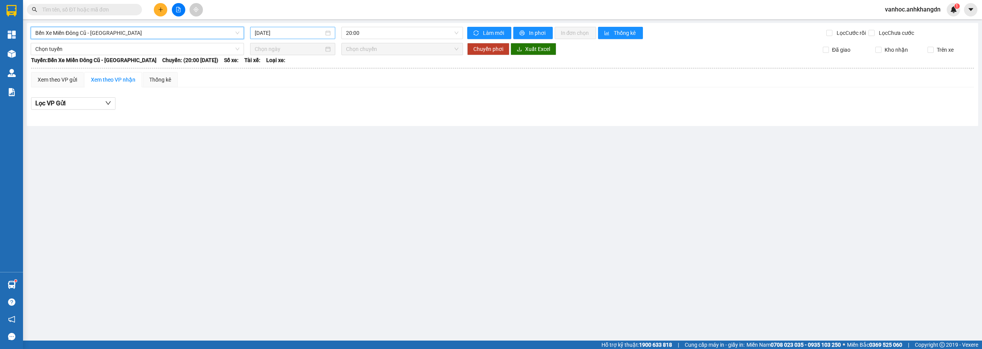
click at [310, 30] on input "[DATE]" at bounding box center [289, 33] width 69 height 8
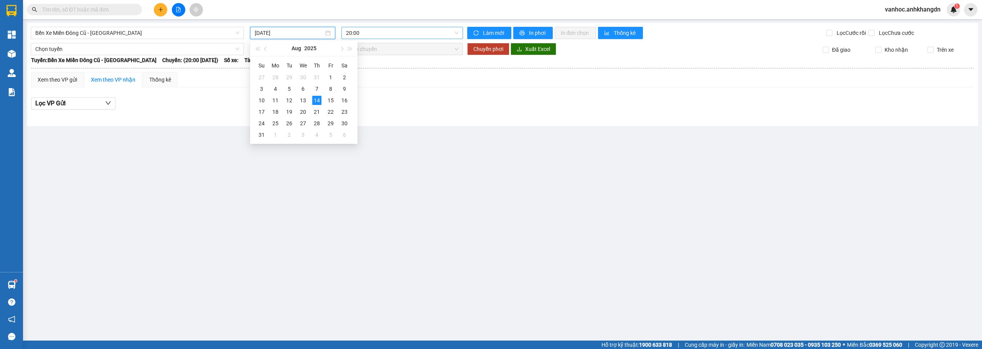
click at [369, 32] on span "20:00" at bounding box center [402, 33] width 113 height 12
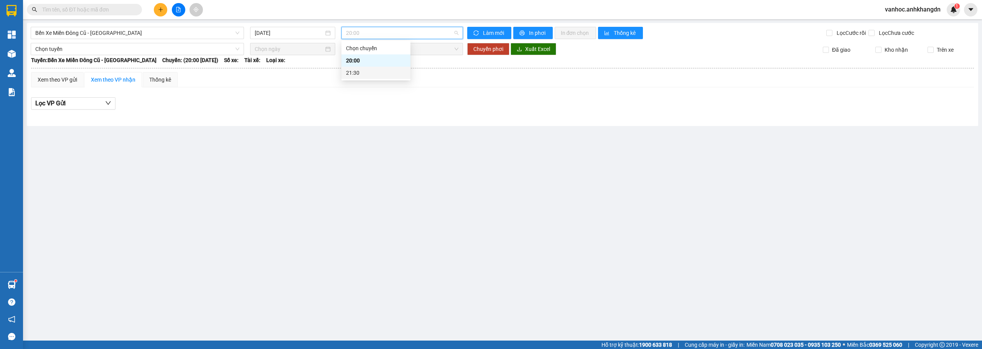
click at [376, 72] on div "21:30" at bounding box center [376, 73] width 60 height 8
click at [299, 30] on input "[DATE]" at bounding box center [289, 33] width 69 height 8
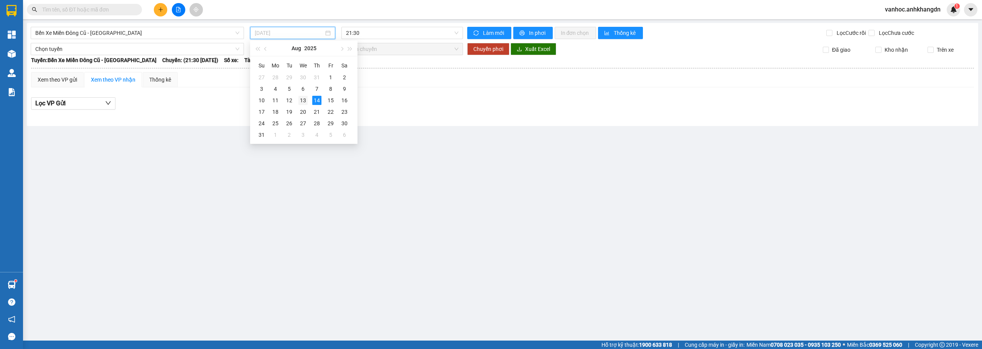
click at [301, 98] on div "13" at bounding box center [302, 100] width 9 height 9
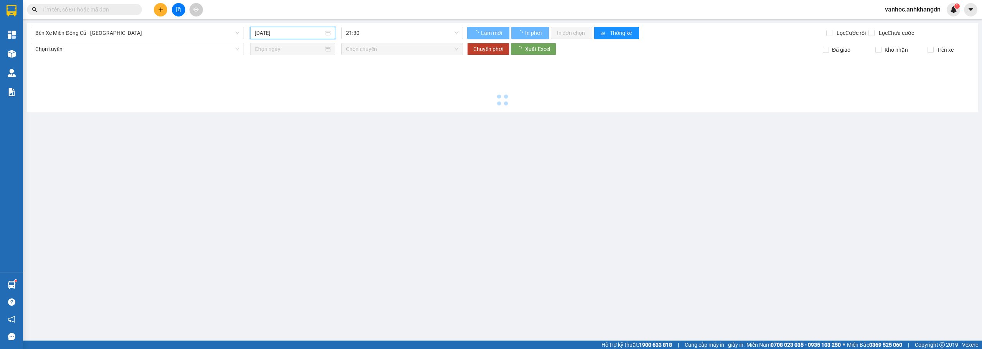
type input "[DATE]"
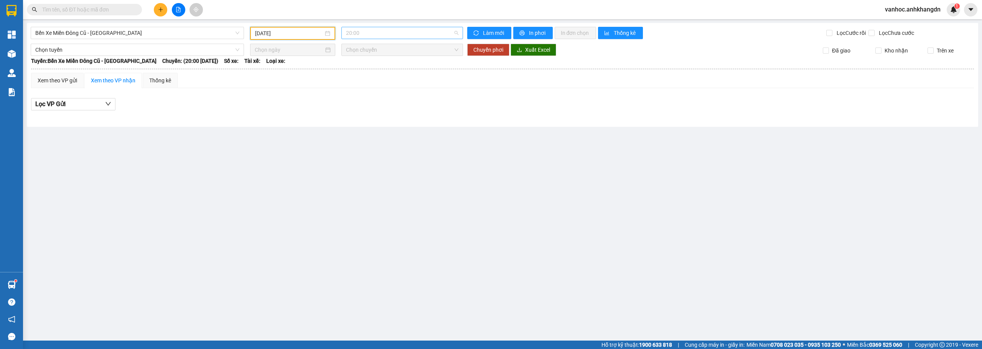
click at [395, 31] on span "20:00" at bounding box center [402, 33] width 113 height 12
click at [365, 74] on div "21:30 - 74F-005.97" at bounding box center [376, 73] width 60 height 8
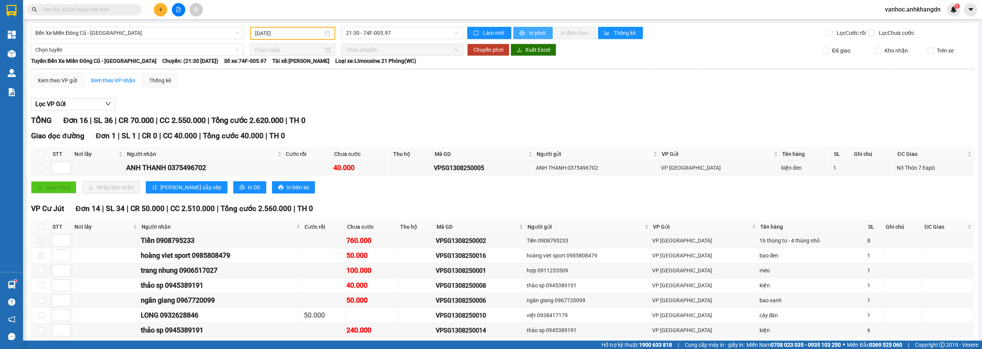
click at [531, 33] on span "In phơi" at bounding box center [538, 33] width 18 height 8
